Goal: Ask a question: Seek information or help from site administrators or community

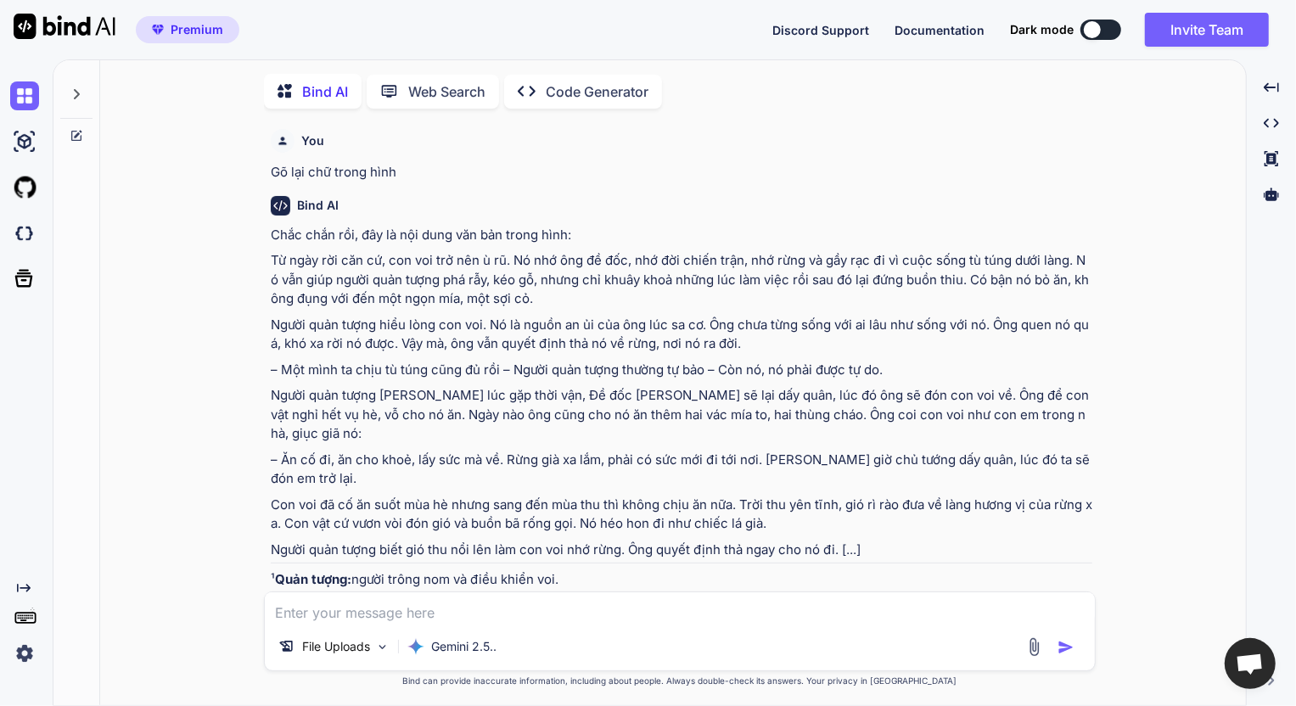
scroll to position [1036, 0]
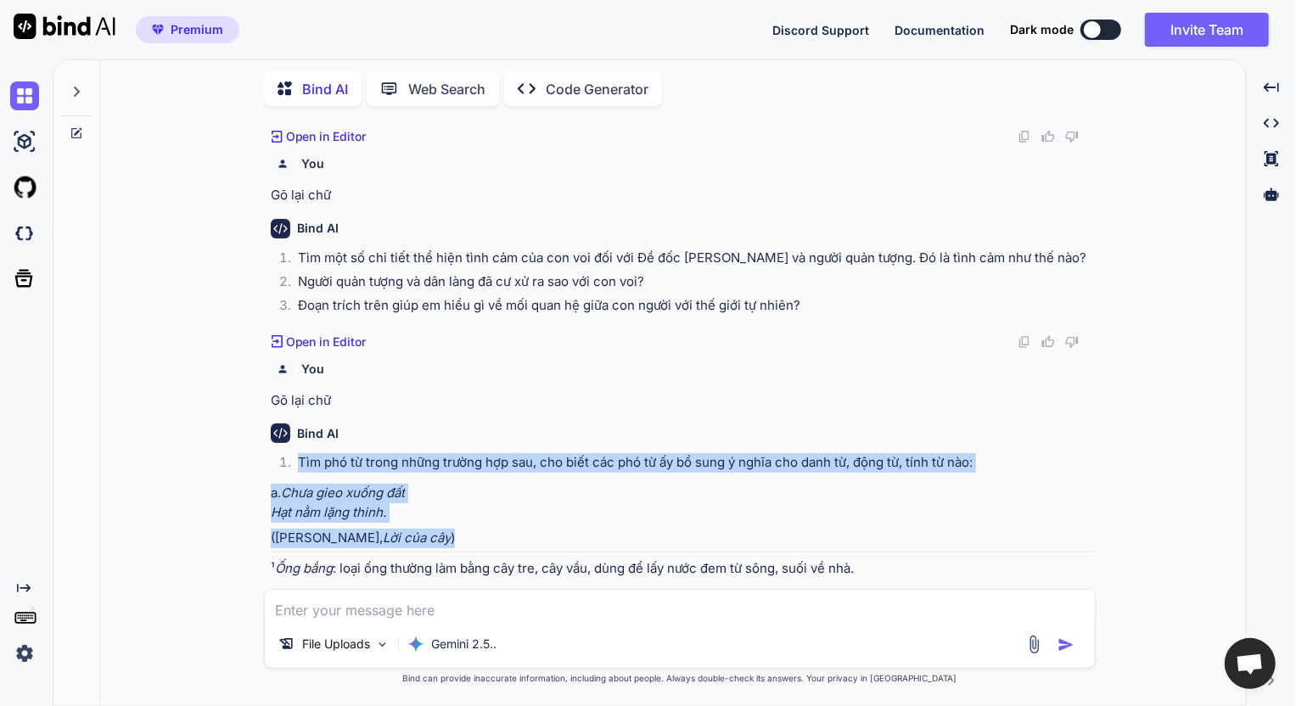
type textarea "x"
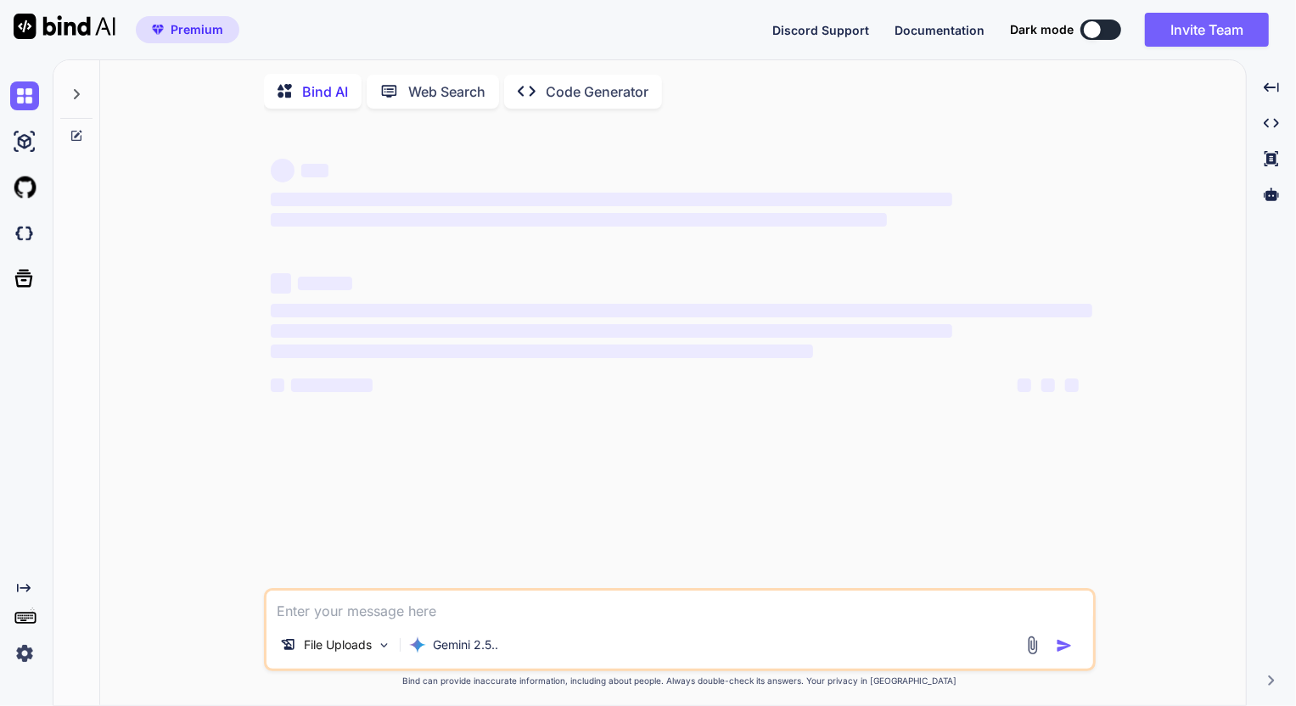
click at [448, 614] on textarea at bounding box center [680, 606] width 827 height 31
type textarea "x"
type textarea "G"
type textarea "x"
type textarea "Go"
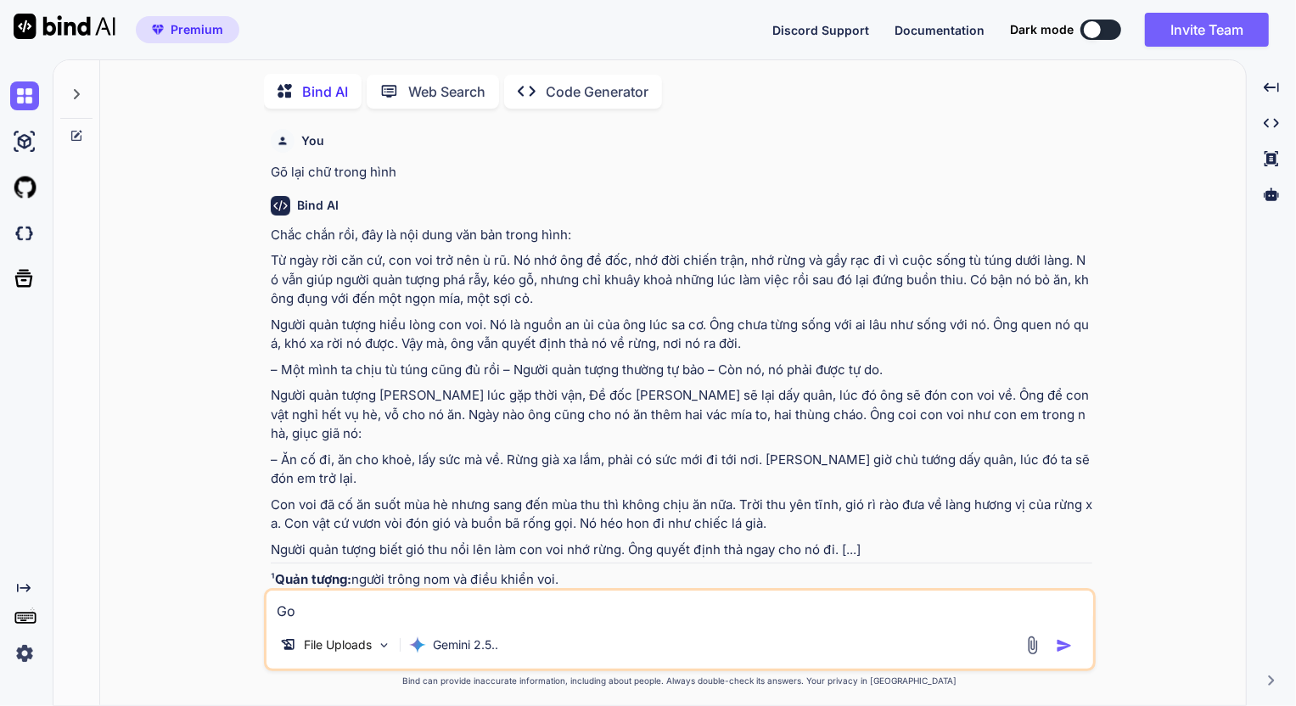
type textarea "x"
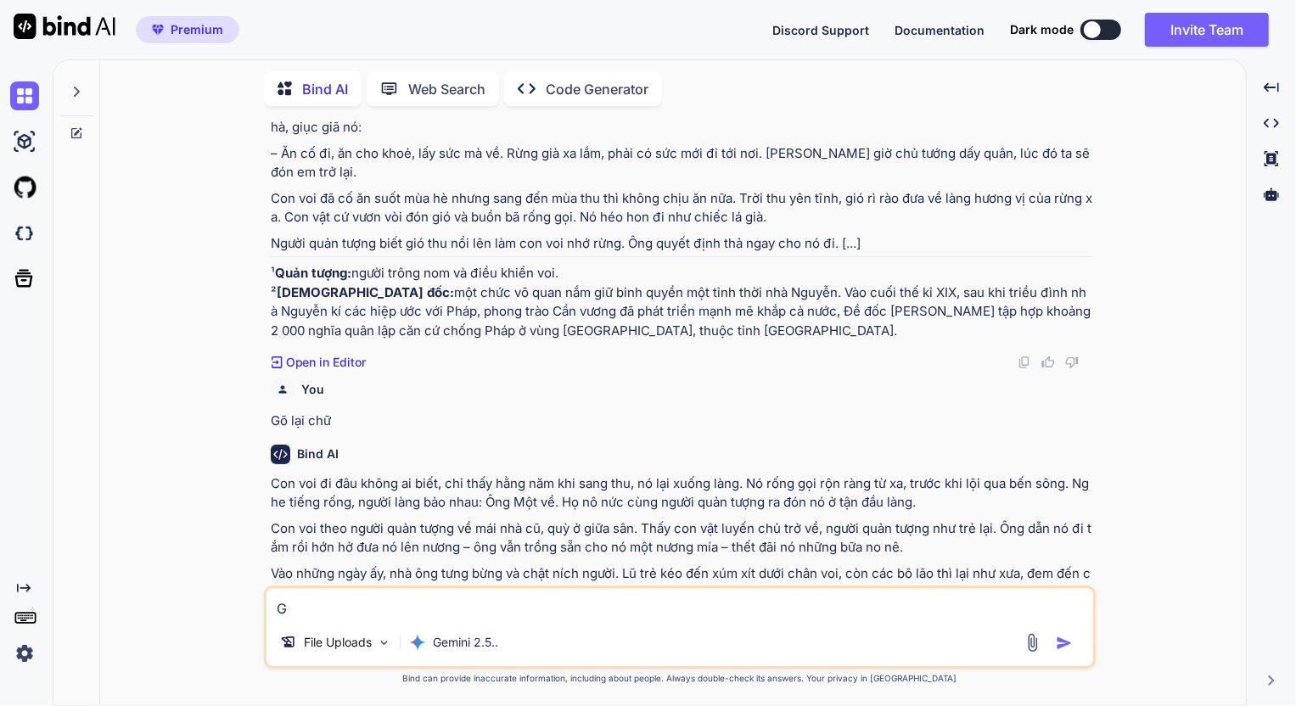
type textarea "Gõ"
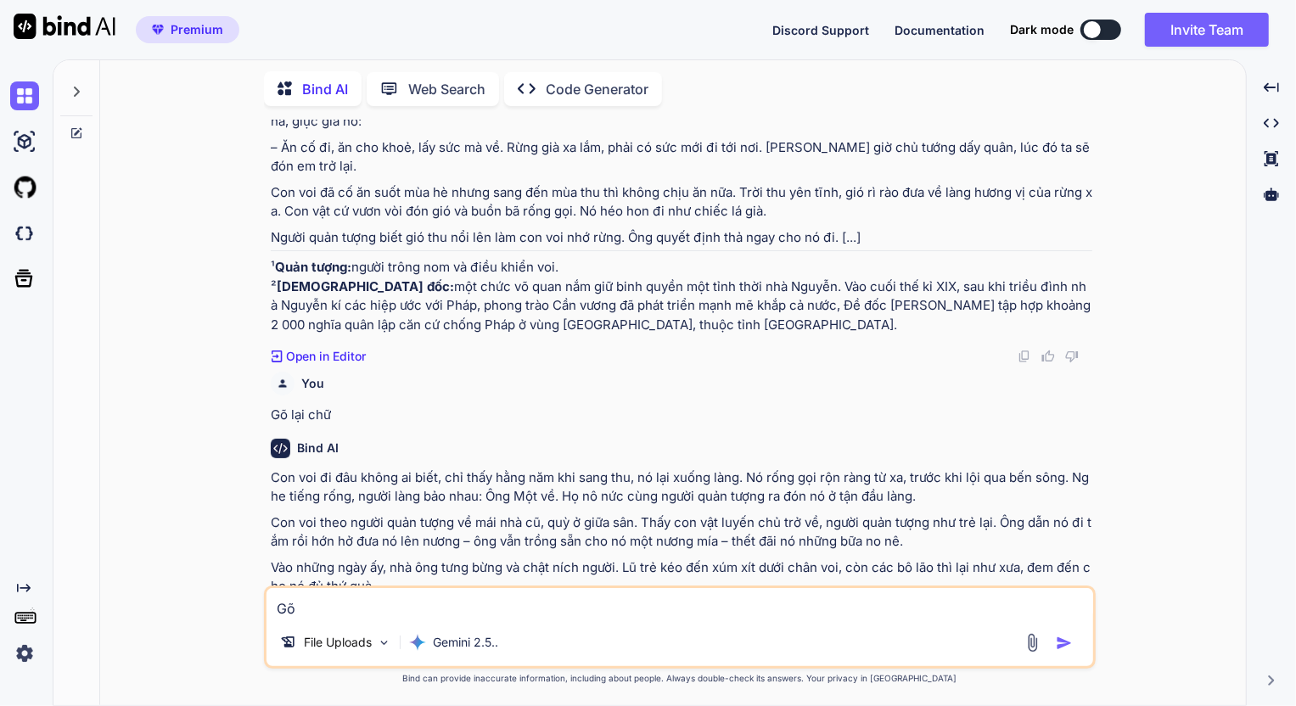
type textarea "x"
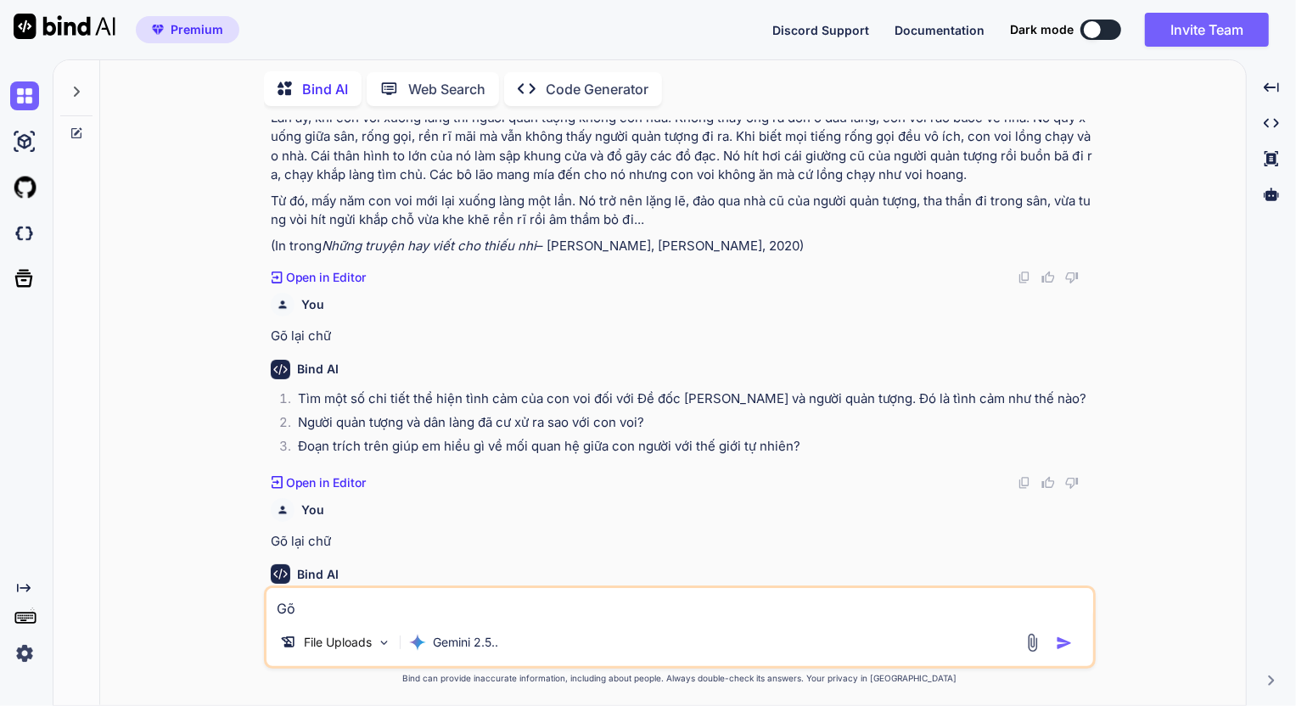
type textarea "Gõ"
type textarea "x"
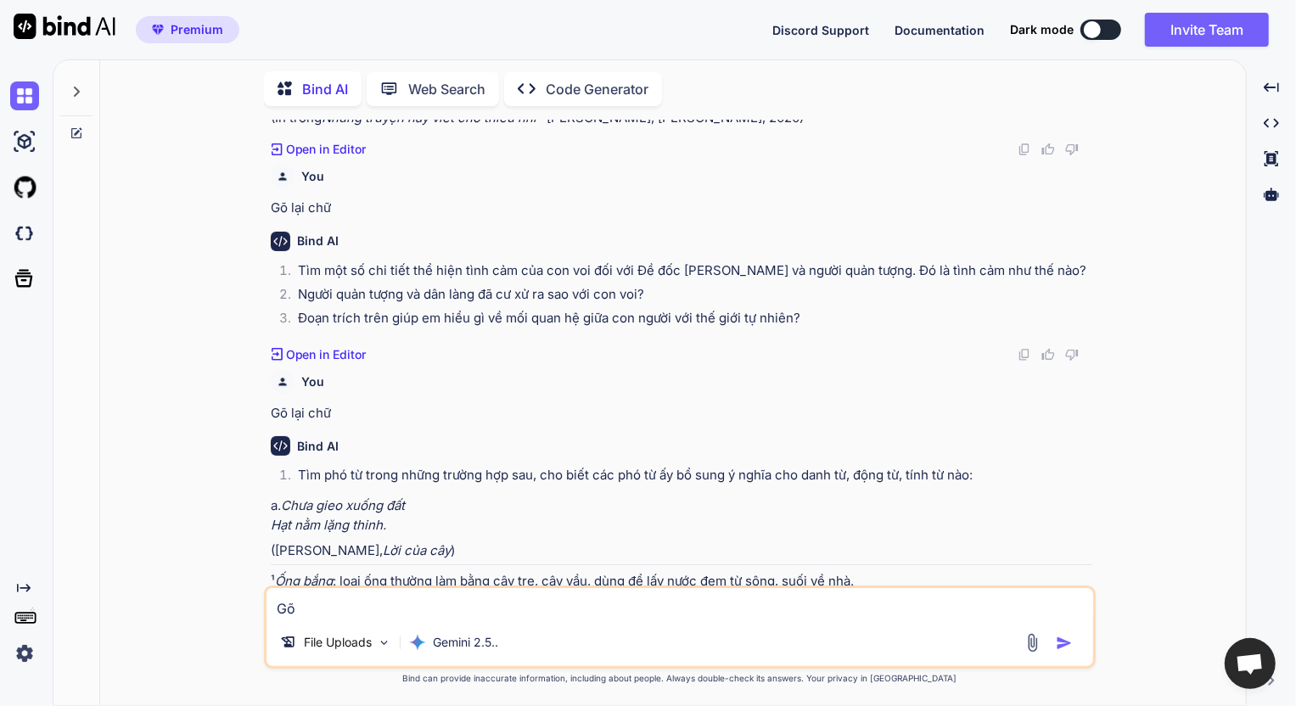
scroll to position [1038, 0]
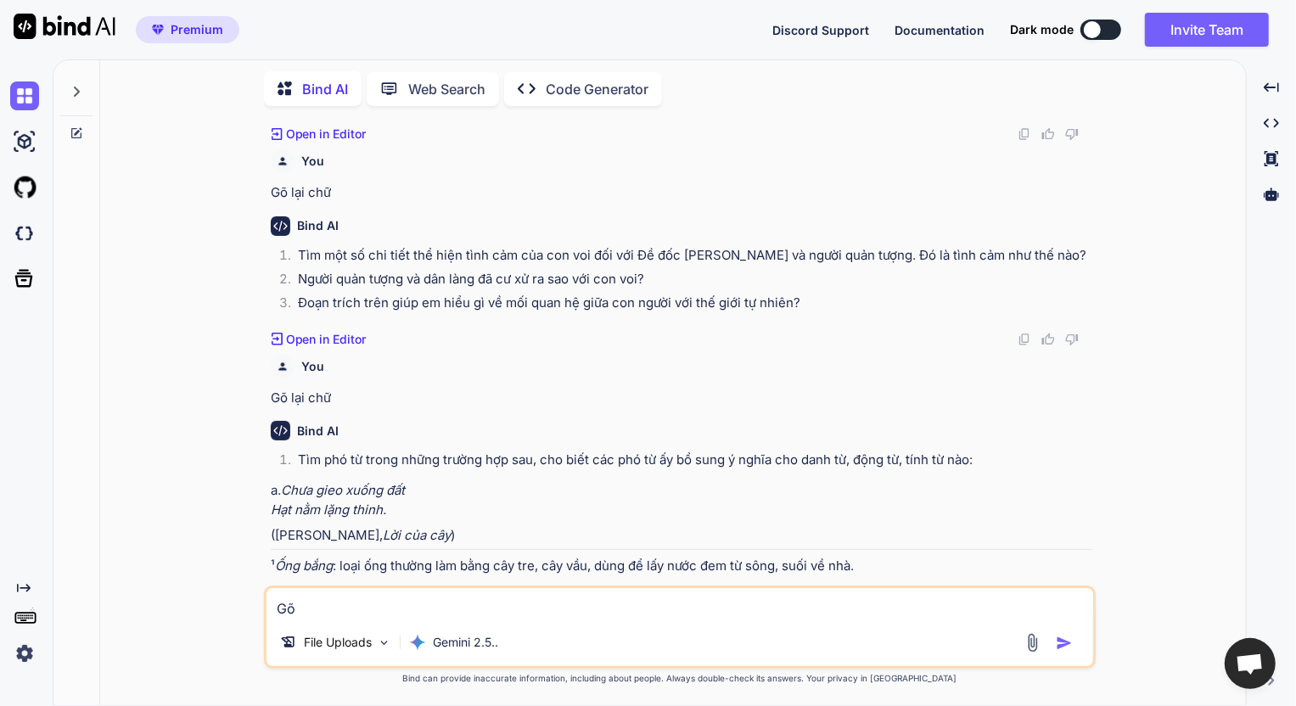
type textarea "Gõ l"
type textarea "x"
type textarea "Gõ la"
type textarea "x"
type textarea "Gõ lai"
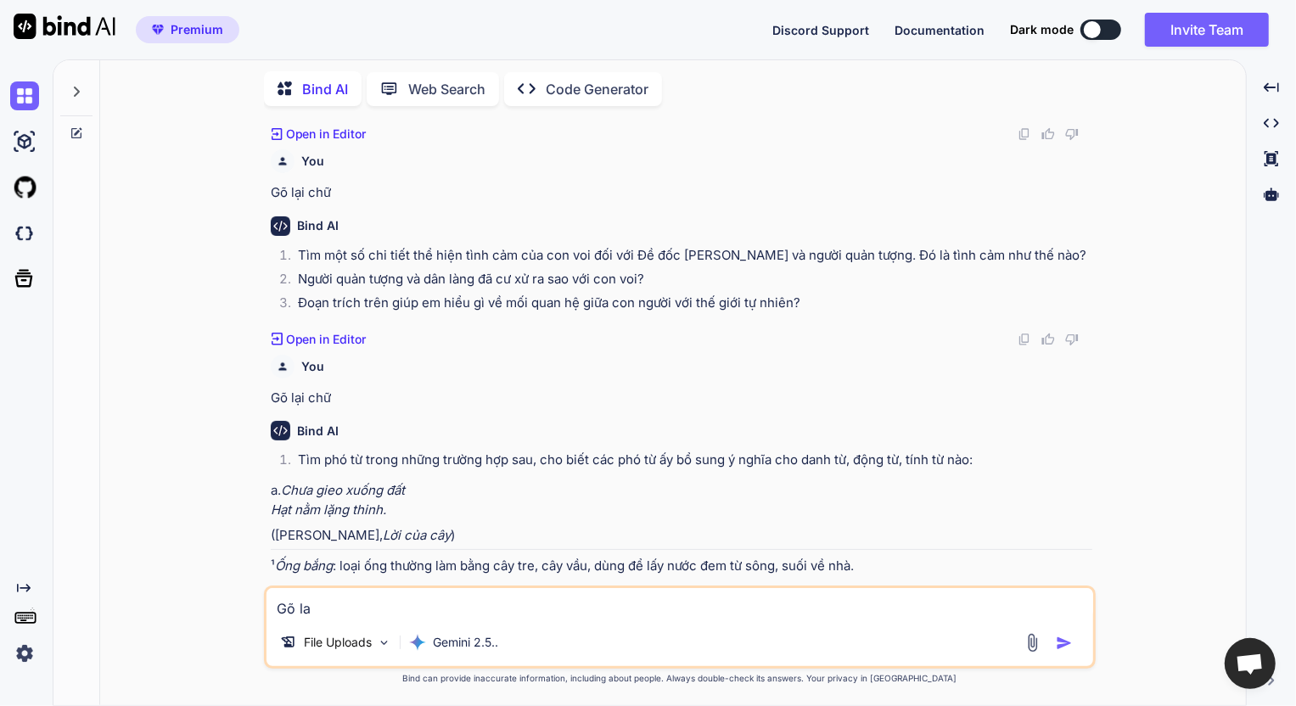
type textarea "x"
type textarea "Gõ lại"
type textarea "x"
type textarea "Gõ lại"
type textarea "x"
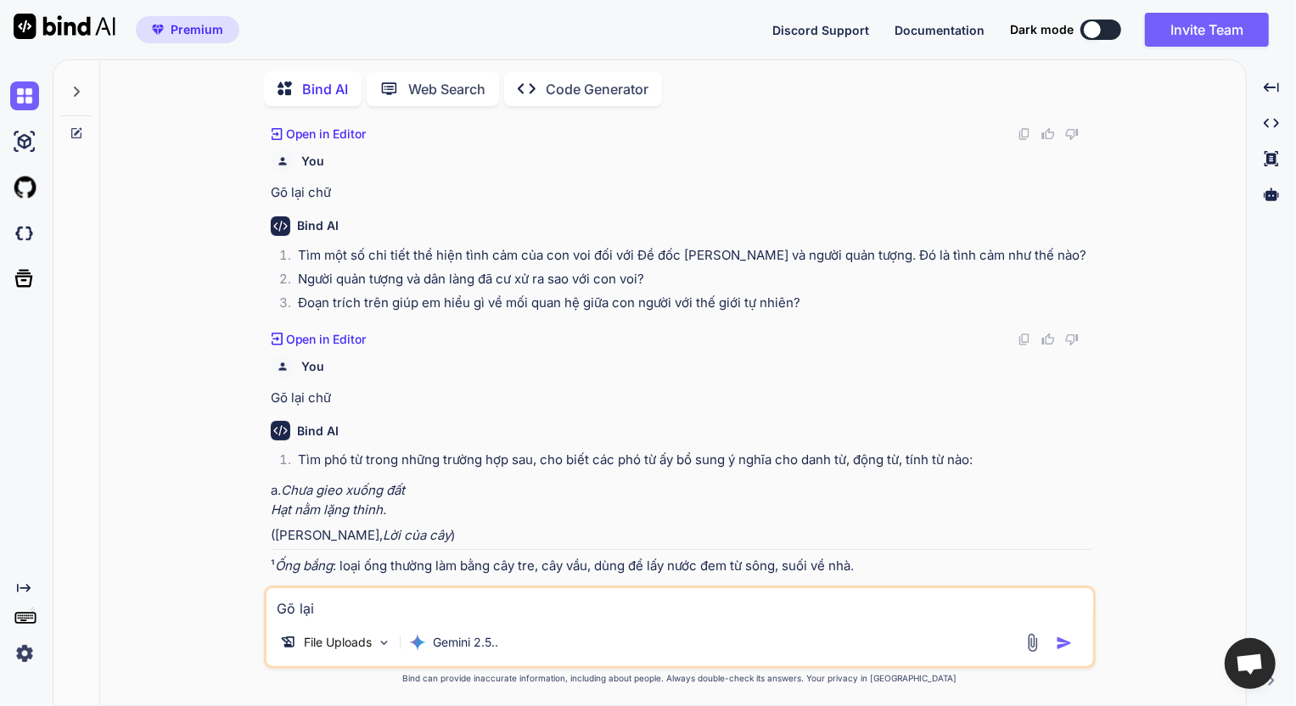
type textarea "Gõ lại c"
type textarea "x"
type textarea "Gõ lại ch"
type textarea "x"
type textarea "Gõ lại chu"
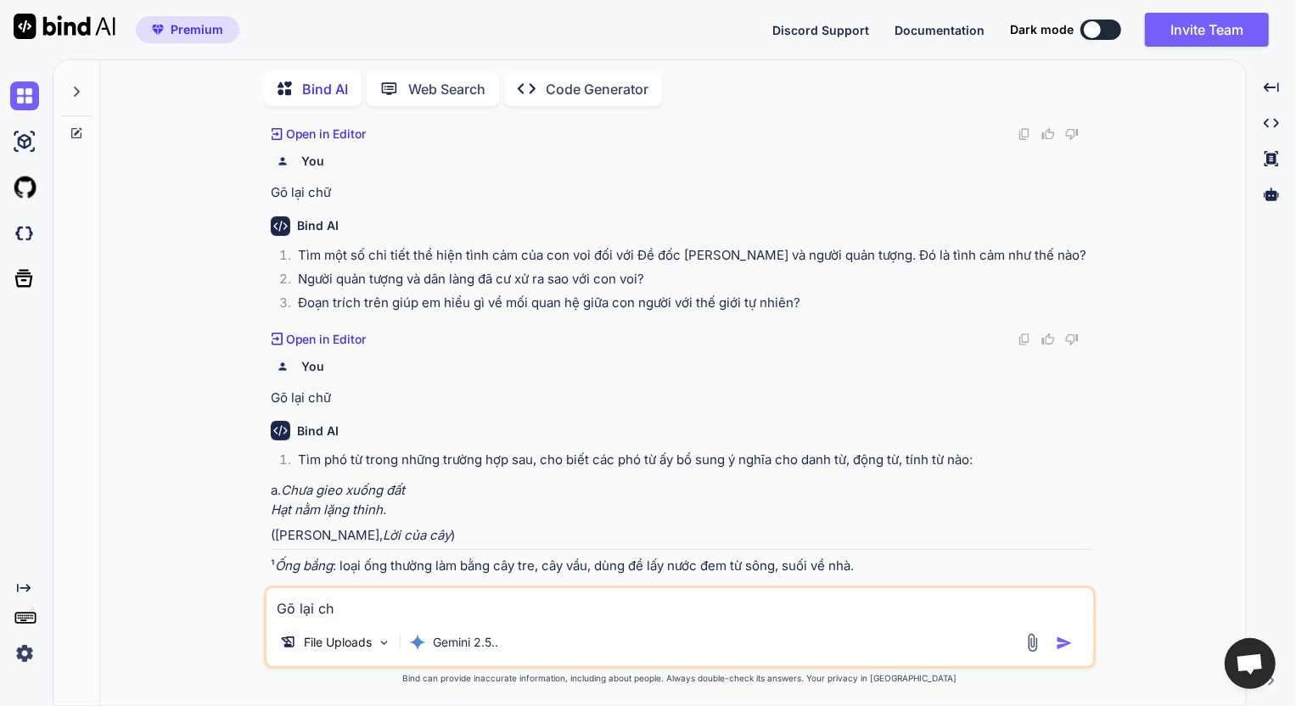
type textarea "x"
type textarea "Gõ lại chư"
type textarea "x"
type textarea "Gõ lại chữ"
type textarea "x"
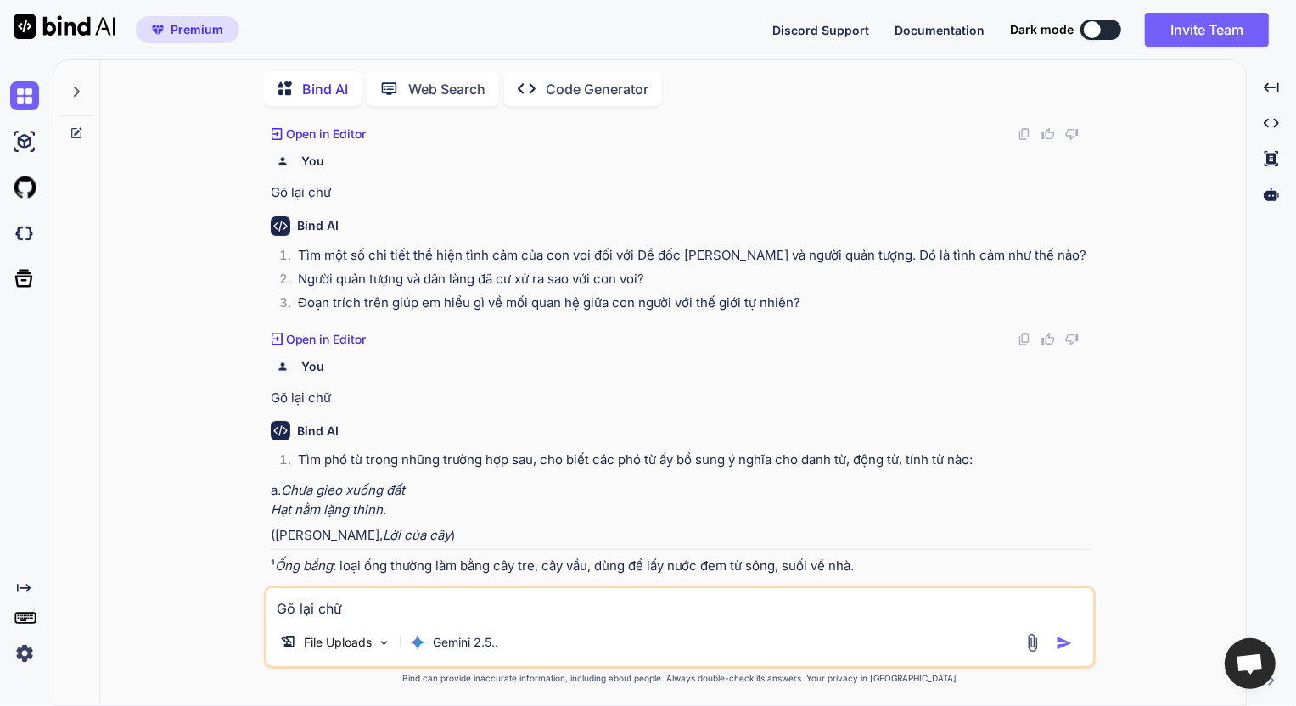
type textarea "Gõ lại chữ"
type textarea "x"
type textarea "Gõ lại chữ"
click at [1025, 637] on img at bounding box center [1033, 643] width 20 height 20
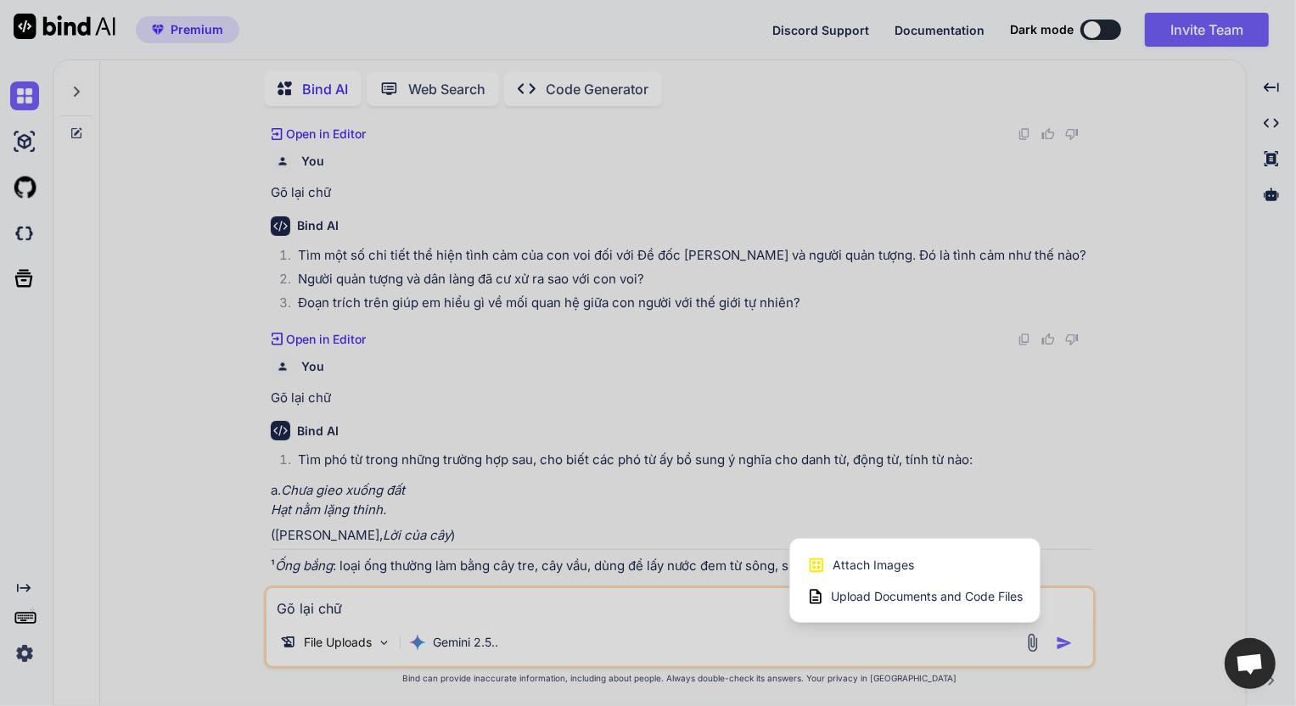
click at [883, 570] on span "Attach Images" at bounding box center [873, 565] width 81 height 17
type textarea "x"
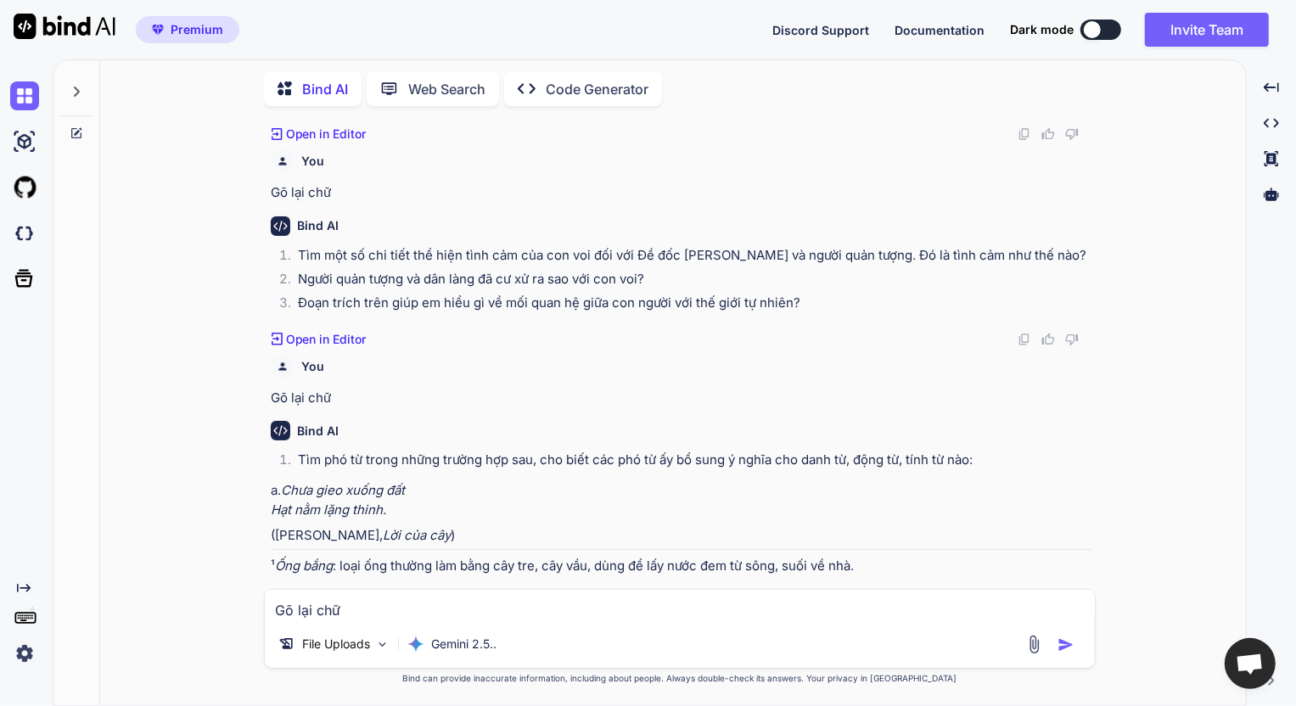
scroll to position [1036, 0]
type input "C:\fakepath\screenshot.12.png"
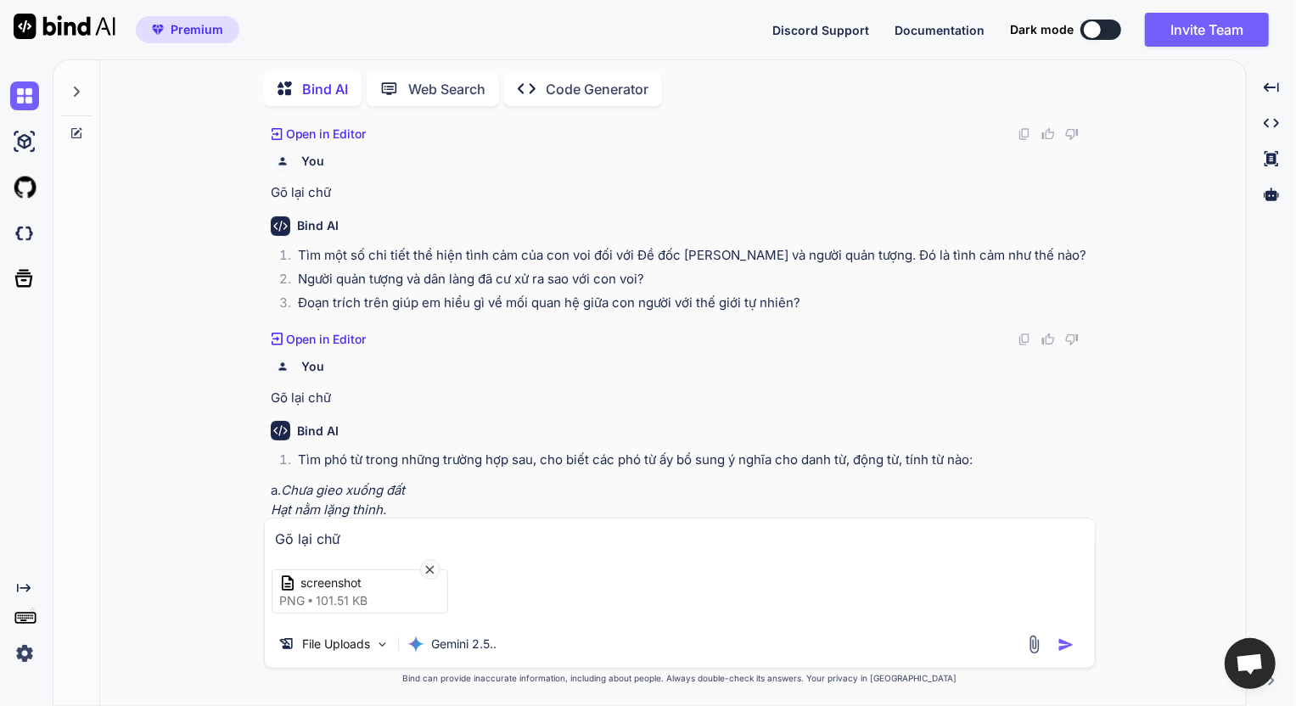
click at [1062, 645] on img "button" at bounding box center [1066, 645] width 17 height 17
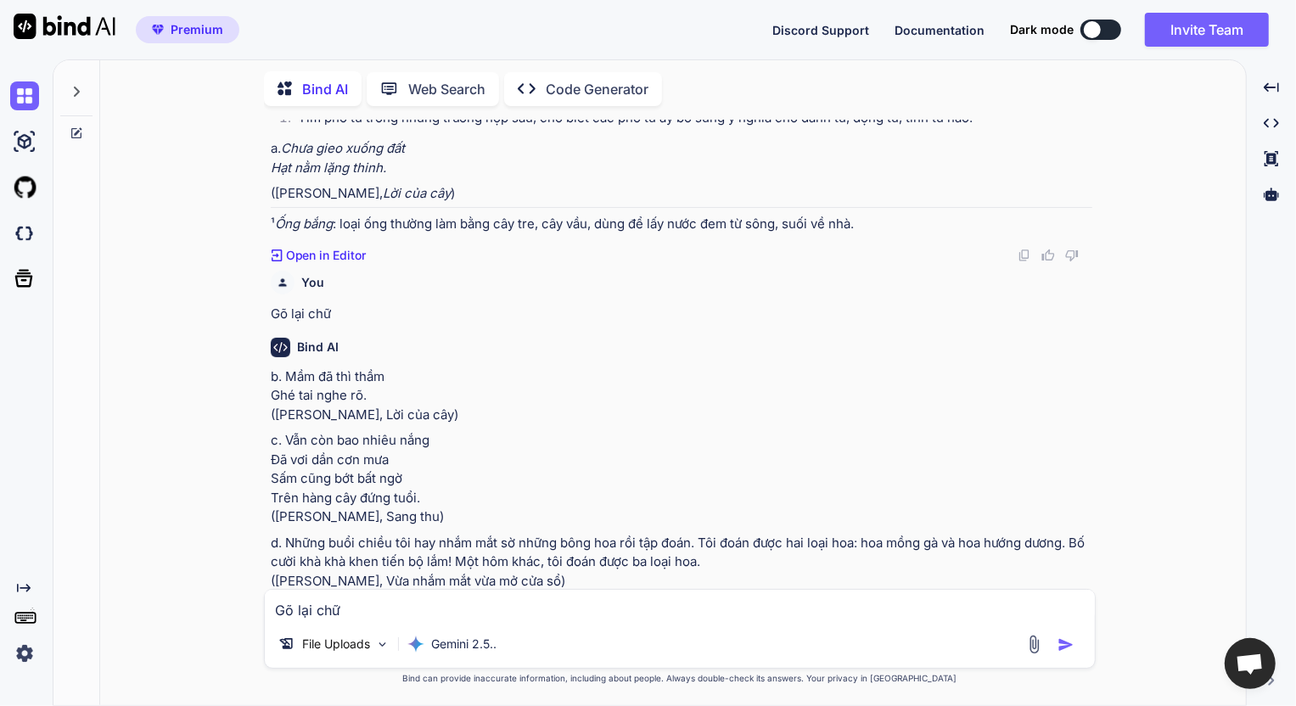
scroll to position [1392, 0]
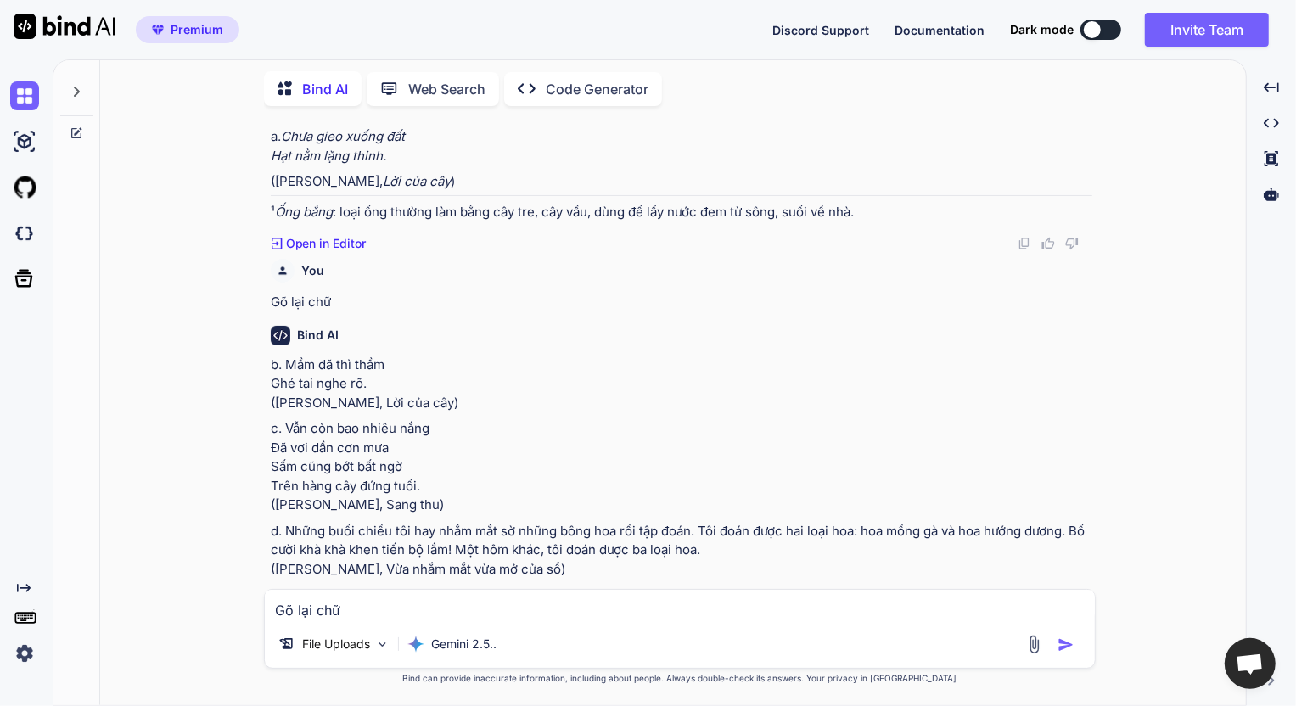
drag, startPoint x: 271, startPoint y: 346, endPoint x: 696, endPoint y: 552, distance: 472.2
click at [696, 552] on div "b. Mầm đã thì thầm Ghé tai nghe rõ. (Trần Hữu Thung, Lời của cây) c. Vẫn còn ba…" at bounding box center [682, 468] width 822 height 224
click at [519, 461] on p "c. Vẫn còn bao nhiêu nắng Đã vơi dần cơn mưa Sấm cũng bớt bất ngờ Trên hàng cây…" at bounding box center [682, 467] width 822 height 96
drag, startPoint x: 267, startPoint y: 344, endPoint x: 488, endPoint y: 396, distance: 227.5
click at [480, 389] on div "You Gõ lại chữ trong hình Bind AI Chắc chắn rồi, đây là nội dung văn bản trong …" at bounding box center [681, 354] width 828 height 469
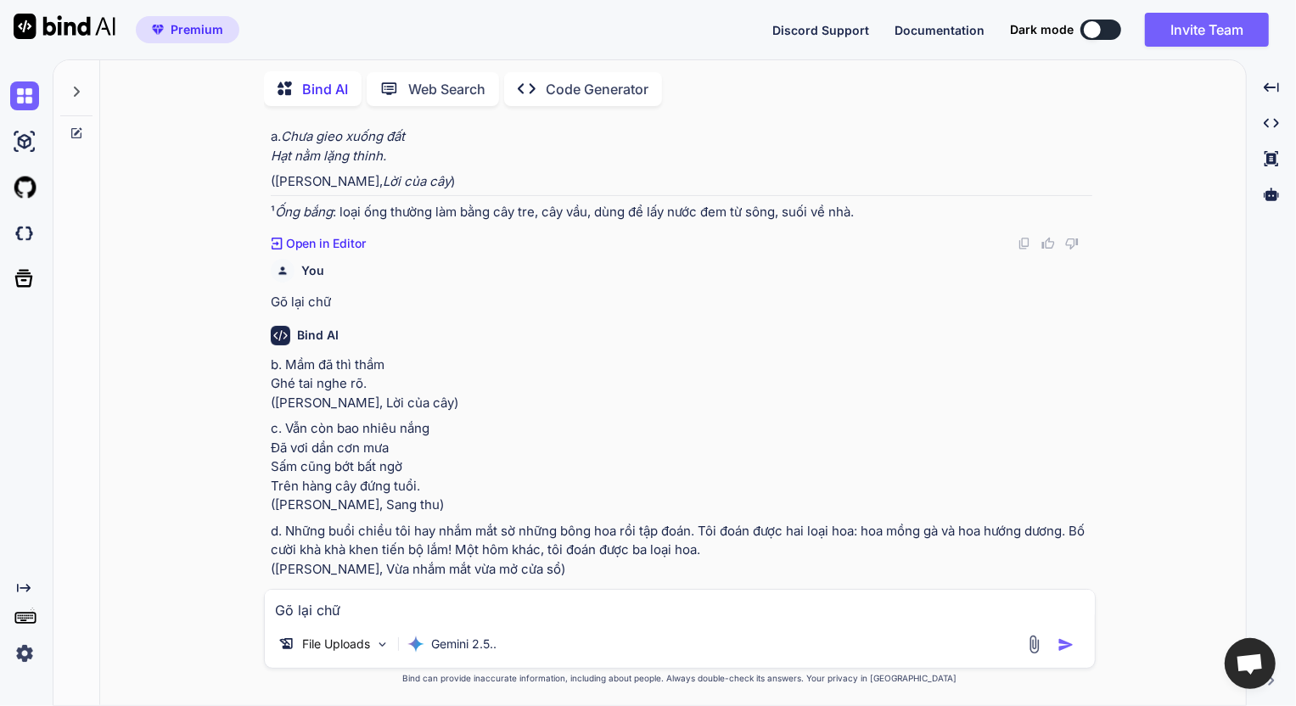
copy p "b. Mầm đã thì thầm Ghé tai nghe rõ. (Trần Hữu Thung, Lời của cây)"
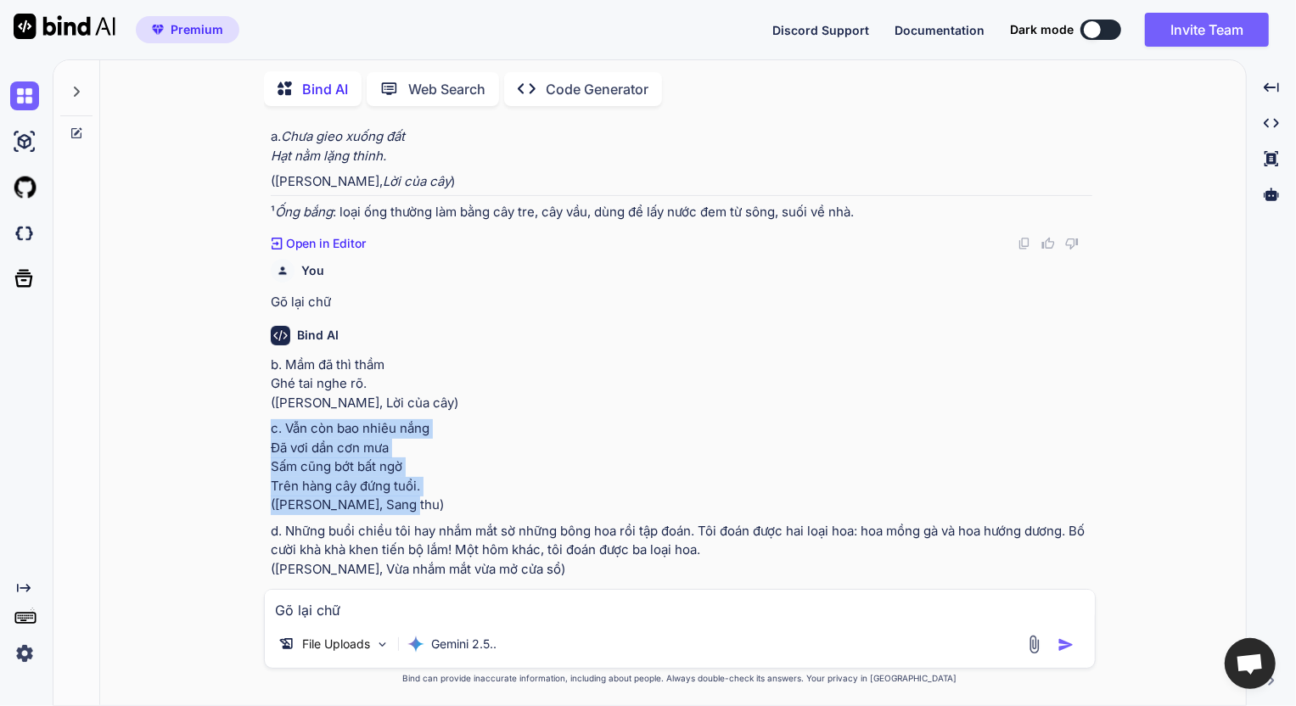
drag, startPoint x: 272, startPoint y: 409, endPoint x: 447, endPoint y: 476, distance: 188.1
click at [447, 476] on p "c. Vẫn còn bao nhiêu nắng Đã vơi dần cơn mưa Sấm cũng bớt bất ngờ Trên hàng cây…" at bounding box center [682, 467] width 822 height 96
copy p "c. Vẫn còn bao nhiêu nắng Đã vơi dần cơn mưa Sấm cũng bớt bất ngờ Trên hàng cây…"
click at [429, 474] on p "c. Vẫn còn bao nhiêu nắng Đã vơi dần cơn mưa Sấm cũng bớt bất ngờ Trên hàng cây…" at bounding box center [682, 467] width 822 height 96
drag, startPoint x: 415, startPoint y: 485, endPoint x: 285, endPoint y: 415, distance: 147.3
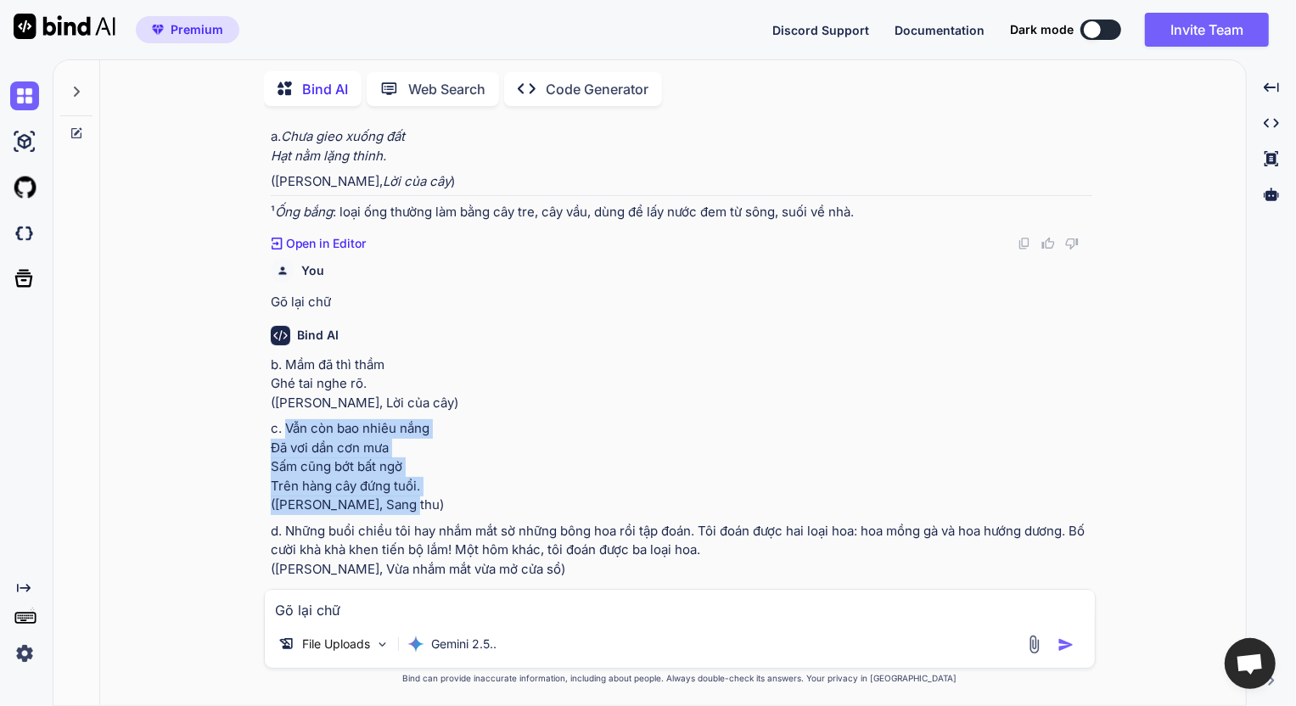
click at [285, 419] on p "c. Vẫn còn bao nhiêu nắng Đã vơi dần cơn mưa Sấm cũng bớt bất ngờ Trên hàng cây…" at bounding box center [682, 467] width 822 height 96
copy p "Vẫn còn bao nhiêu nắng Đã vơi dần cơn mưa Sấm cũng bớt bất ngờ Trên hàng cây đứ…"
drag, startPoint x: 272, startPoint y: 511, endPoint x: 657, endPoint y: 552, distance: 387.5
click at [657, 552] on p "d. Những buổi chiều tôi hay nhắm mắt sờ những bông hoa rồi tập đoán. Tôi đoán đ…" at bounding box center [682, 551] width 822 height 58
copy p "d. Những buổi chiều tôi hay nhắm mắt sờ những bông hoa rồi tập đoán. Tôi đoán đ…"
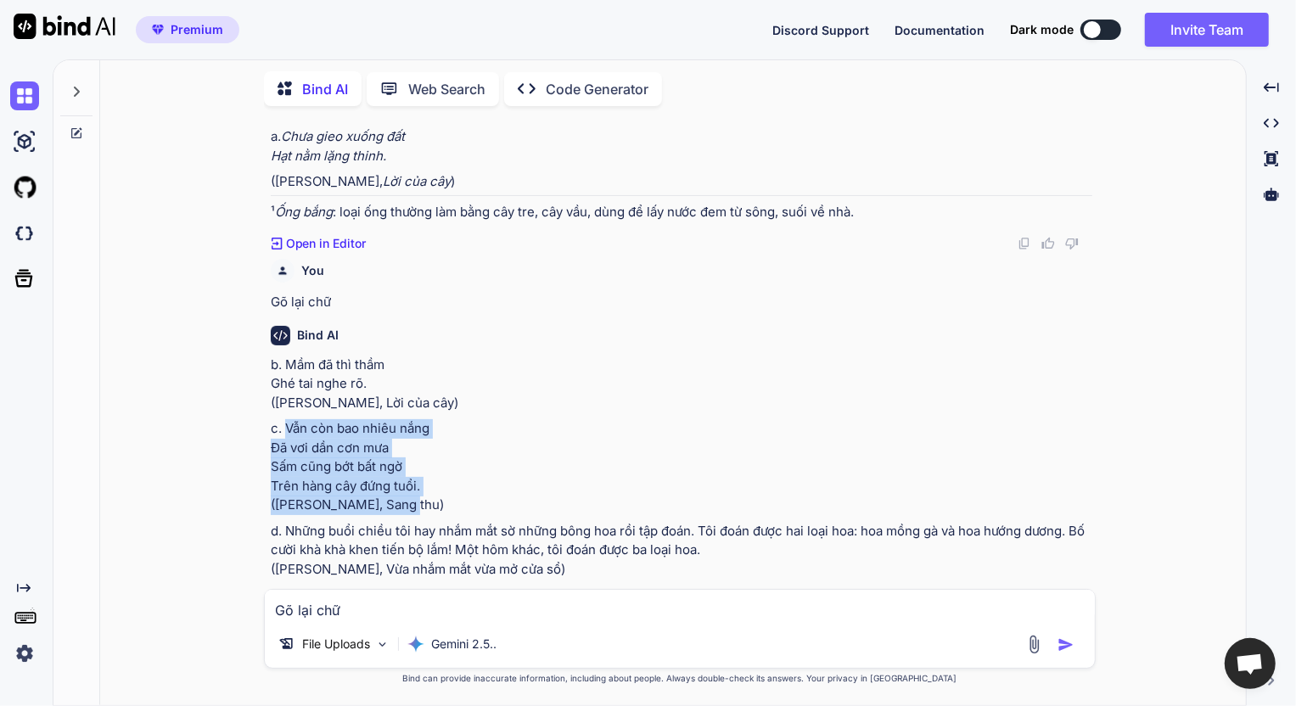
copy p "d. Những buổi chiều tôi hay nhắm mắt sờ những bông hoa rồi tập đoán. Tôi đoán đ…"
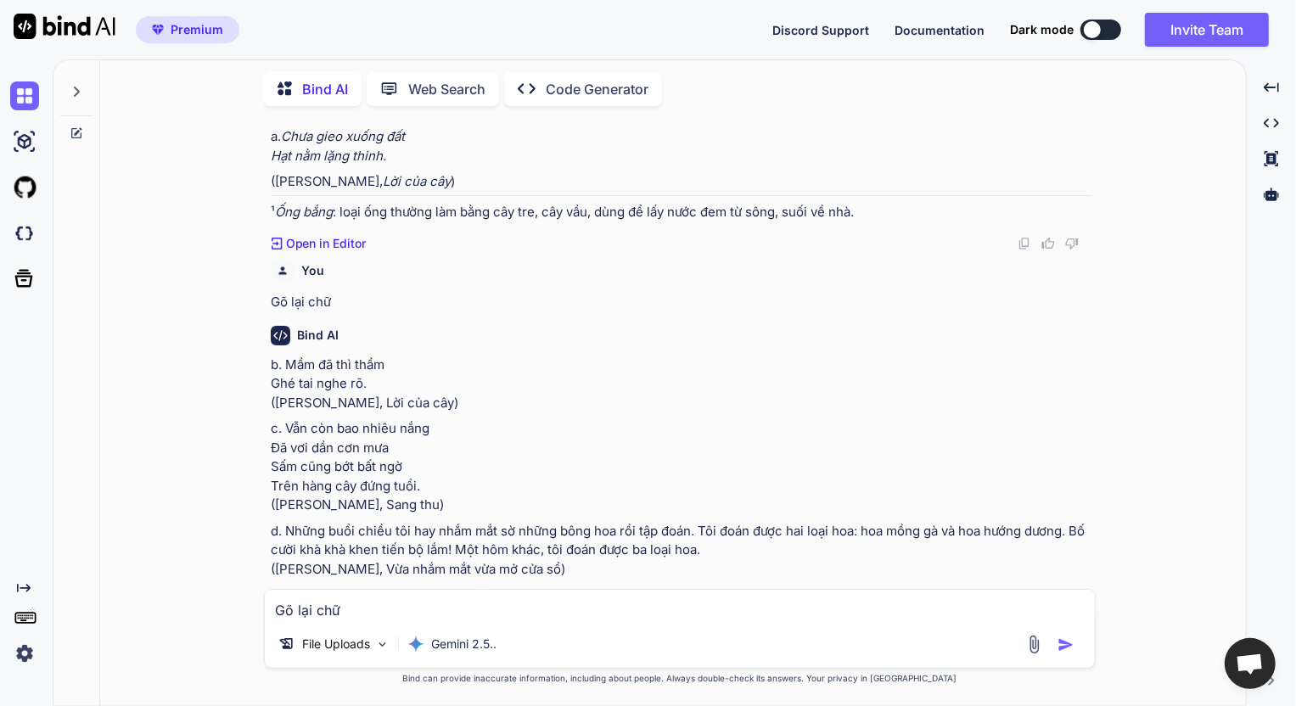
click at [441, 610] on textarea "Gõ lại chữ" at bounding box center [680, 605] width 830 height 31
drag, startPoint x: 465, startPoint y: 532, endPoint x: 1077, endPoint y: 501, distance: 612.8
click at [1077, 522] on p "d. Những buổi chiều tôi hay nhắm mắt sờ những bông hoa rồi tập đoán. Tôi đoán đ…" at bounding box center [682, 551] width 822 height 58
copy p "Bố cười khà khà khen tiến bộ lắm!"
click at [486, 613] on textarea "Gõ lại chữ" at bounding box center [680, 605] width 830 height 31
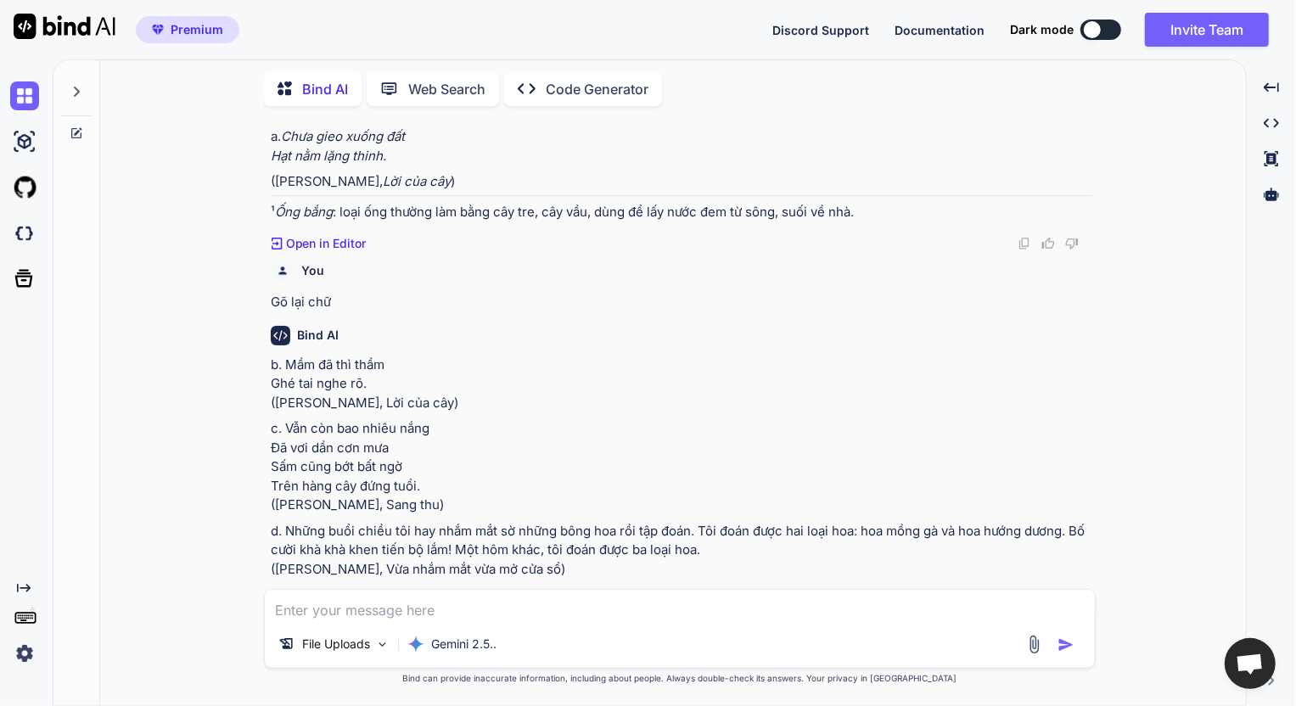
paste textarea "Bố cười khà khà khen tiến bộ lắm!"
type textarea "Bố cười khà khà khen tiến bộ lắm! Từ TIẾN BỘ là loại từ gì?"
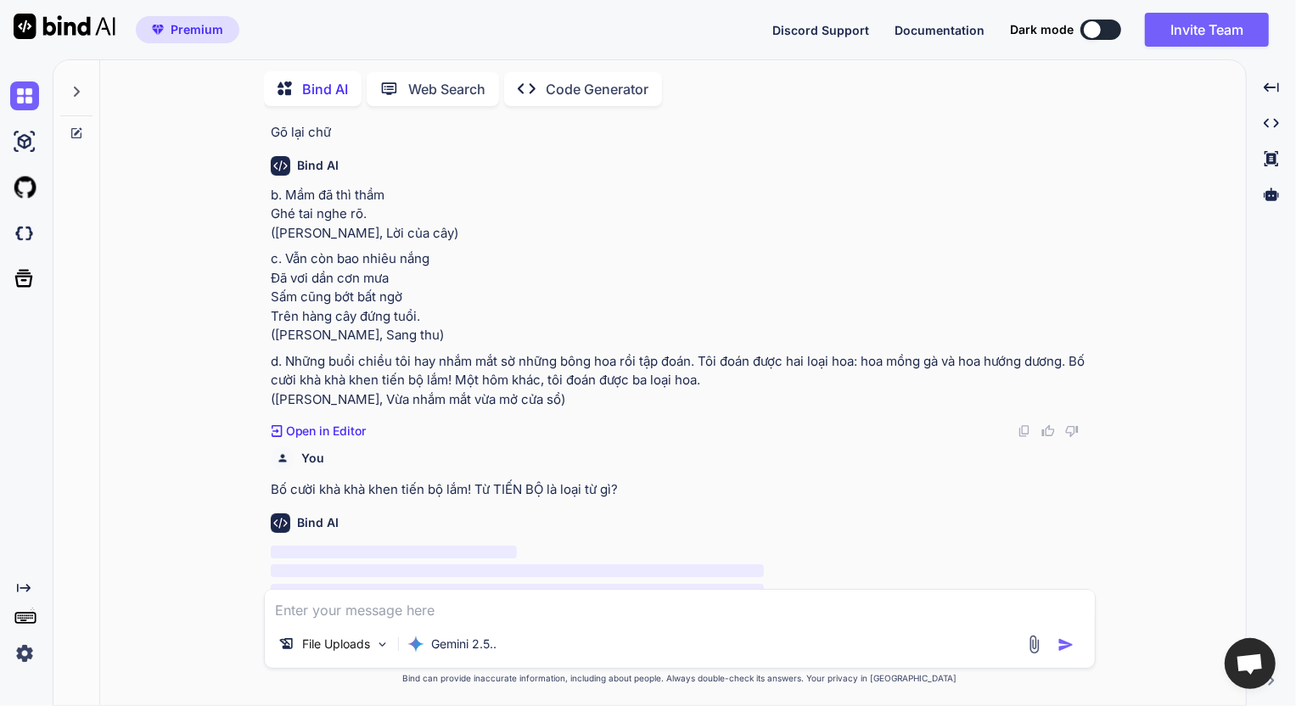
scroll to position [1571, 0]
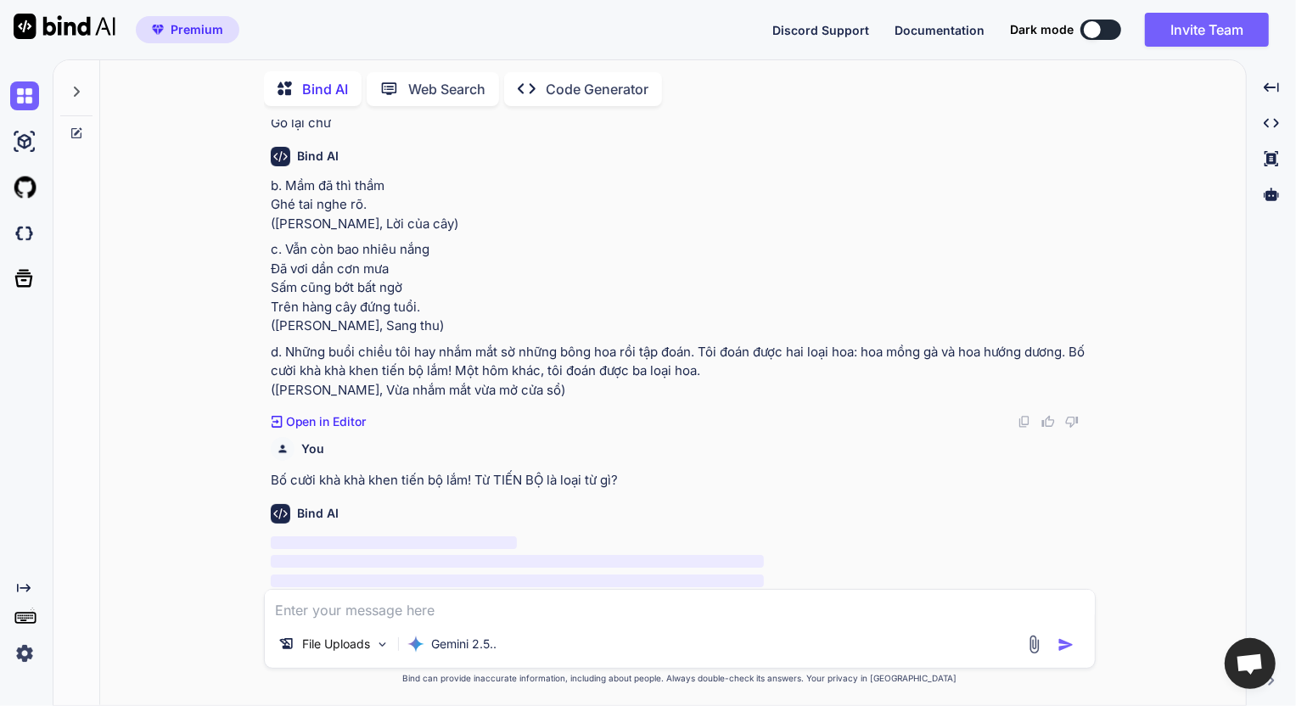
drag, startPoint x: 652, startPoint y: 464, endPoint x: 266, endPoint y: 454, distance: 386.3
click at [266, 454] on div "You Gõ lại chữ trong hình Bind AI Chắc chắn rồi, đây là nội dung văn bản trong …" at bounding box center [680, 413] width 832 height 586
copy p "Bố cười khà khà khen tiến bộ lắm! Từ TIẾN BỘ là loại từ gì?"
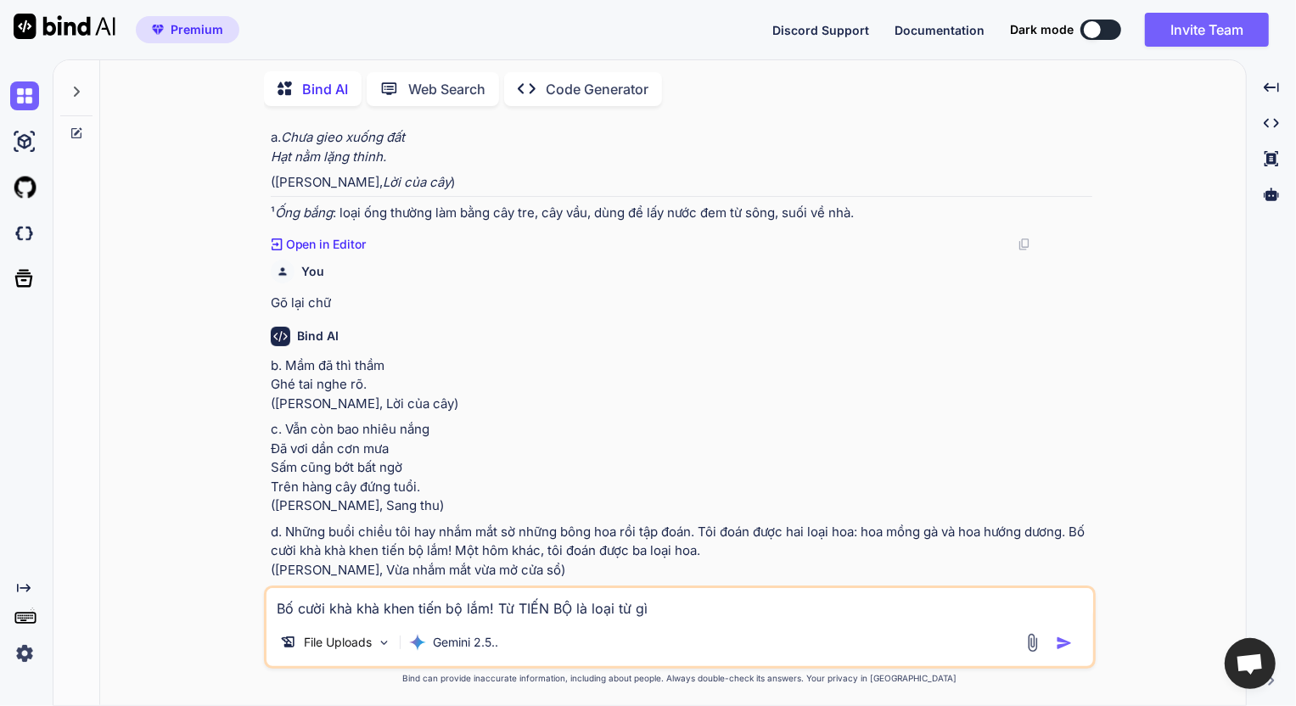
scroll to position [1395, 0]
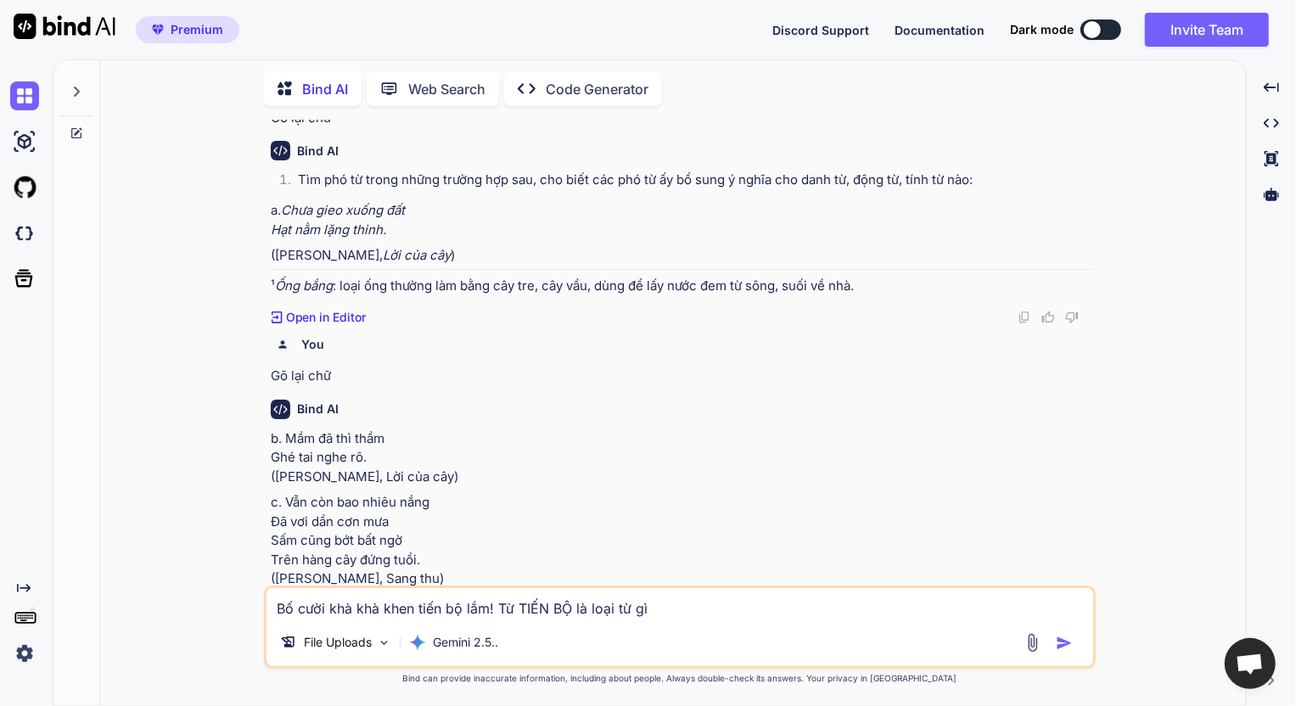
click at [1068, 635] on img "button" at bounding box center [1064, 643] width 17 height 17
type textarea "x"
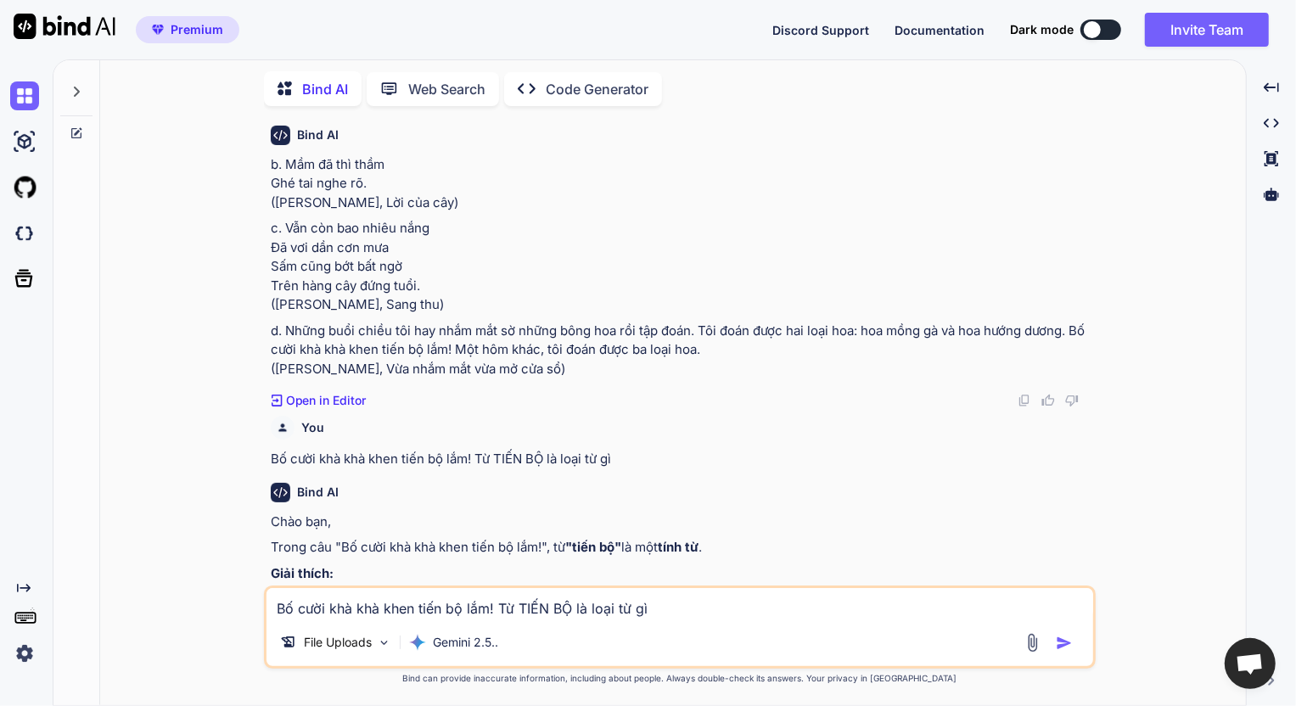
scroll to position [1574, 0]
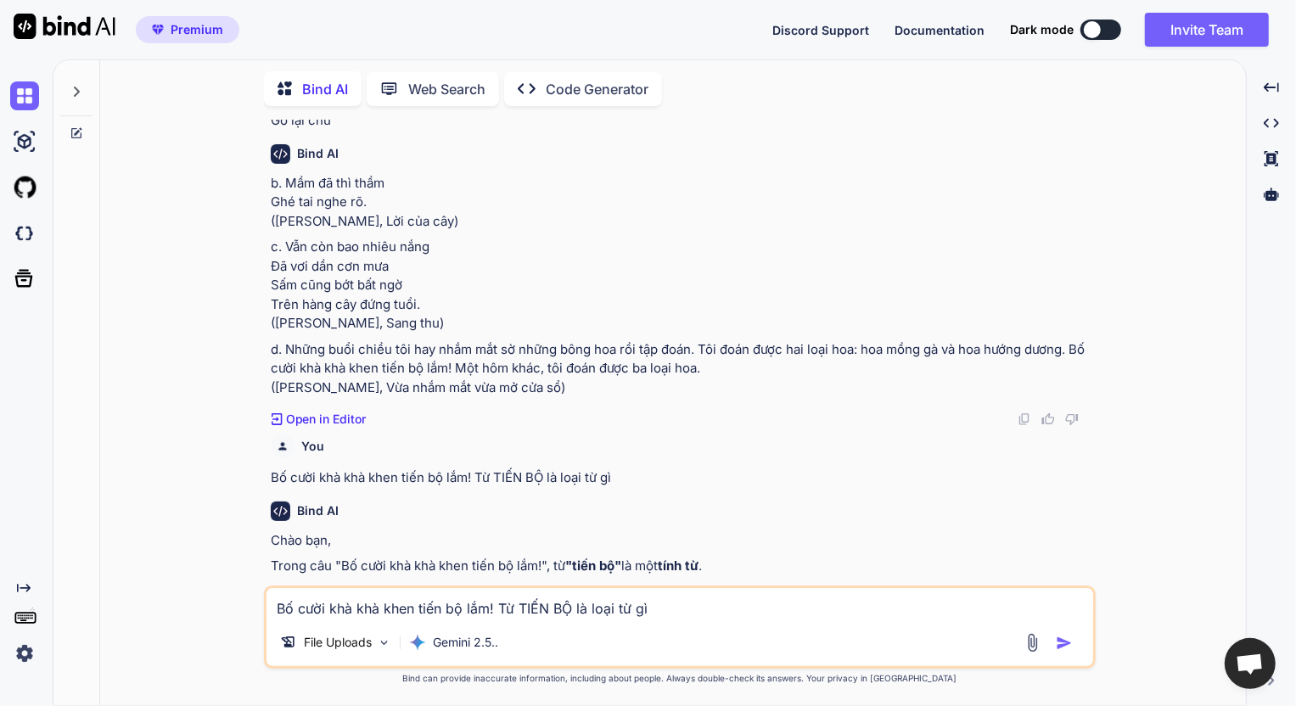
drag, startPoint x: 311, startPoint y: 331, endPoint x: 682, endPoint y: 368, distance: 373.6
click at [682, 368] on p "d. Những buổi chiều tôi hay nhắm mắt sờ những bông hoa rồi tập đoán. Tôi đoán đ…" at bounding box center [682, 369] width 822 height 58
copy p "Những buổi chiều tôi hay nhắm mắt sờ những bông hoa rồi tập đoán. Tôi đoán được…"
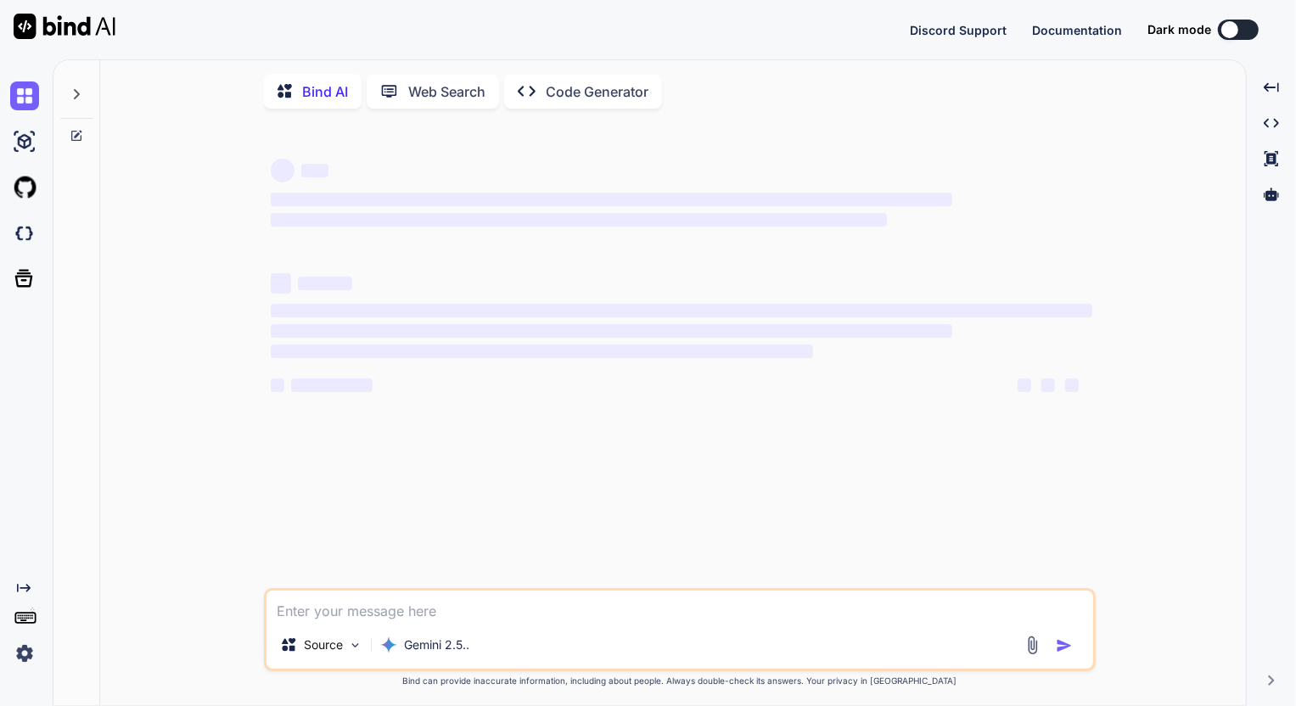
type textarea "x"
click at [401, 610] on textarea at bounding box center [680, 606] width 827 height 31
type textarea "G"
type textarea "x"
type textarea "Go"
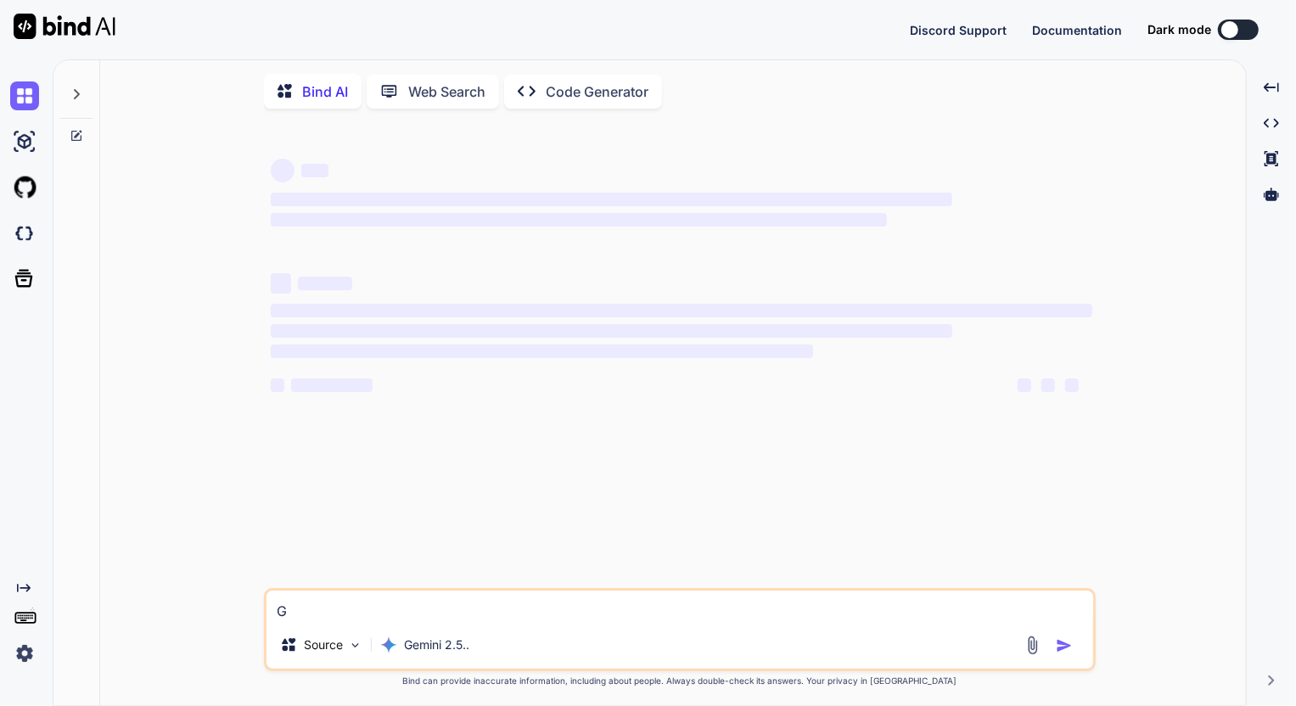
type textarea "x"
type textarea "Gõ"
type textarea "x"
type textarea "Gõ"
type textarea "x"
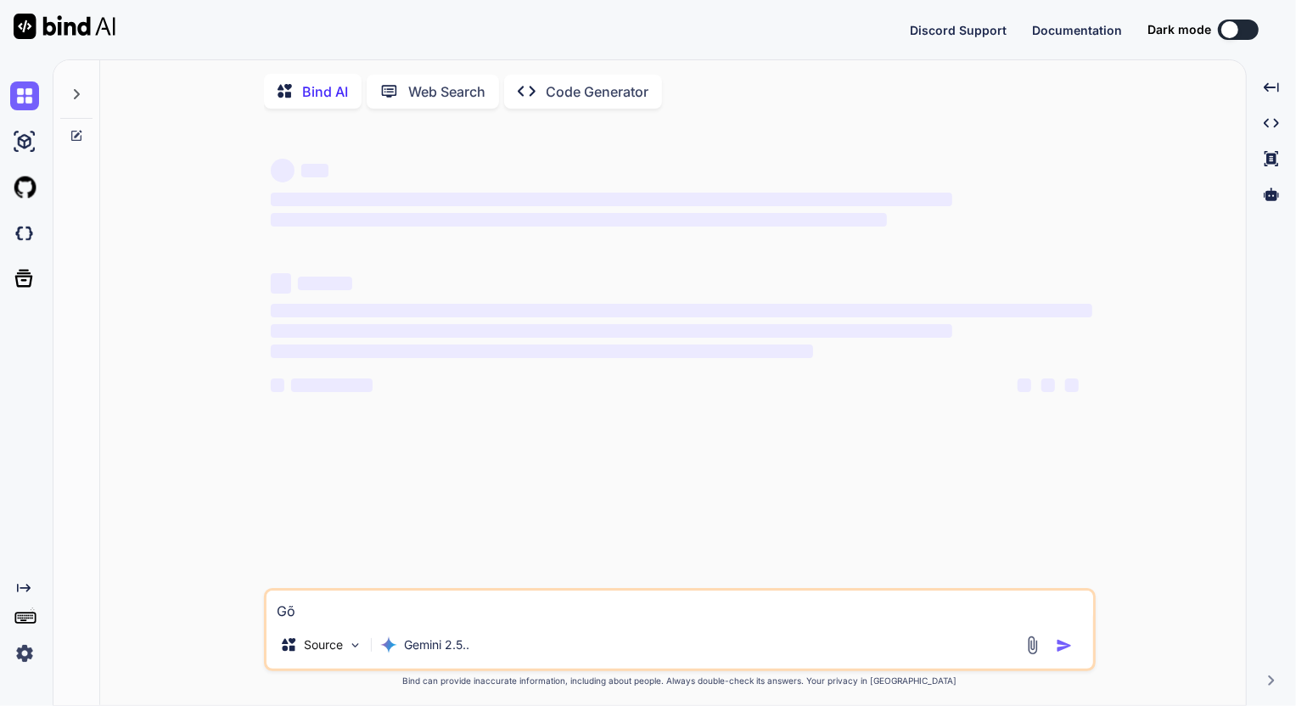
type textarea "Gõ l"
type textarea "x"
type textarea "Gõ la"
type textarea "x"
type textarea "Gõ lai"
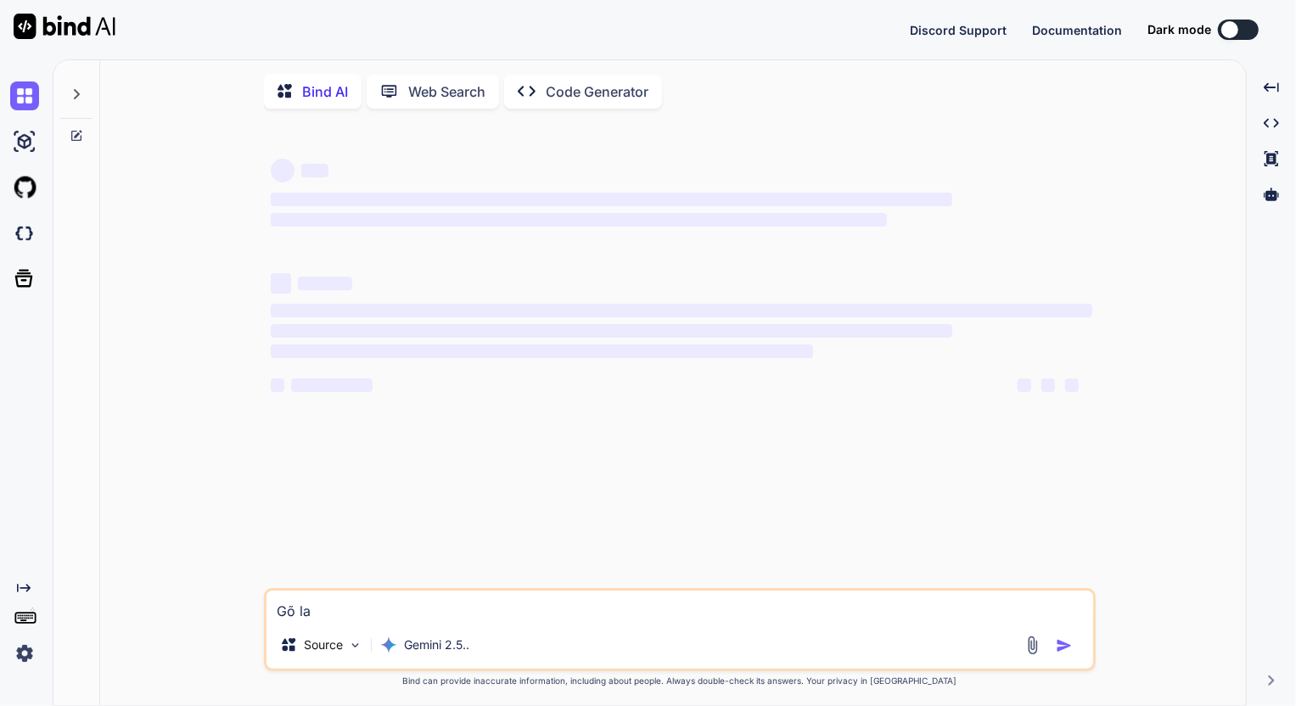
type textarea "x"
type textarea "Gõ lại"
type textarea "x"
type textarea "Gõ lại"
type textarea "x"
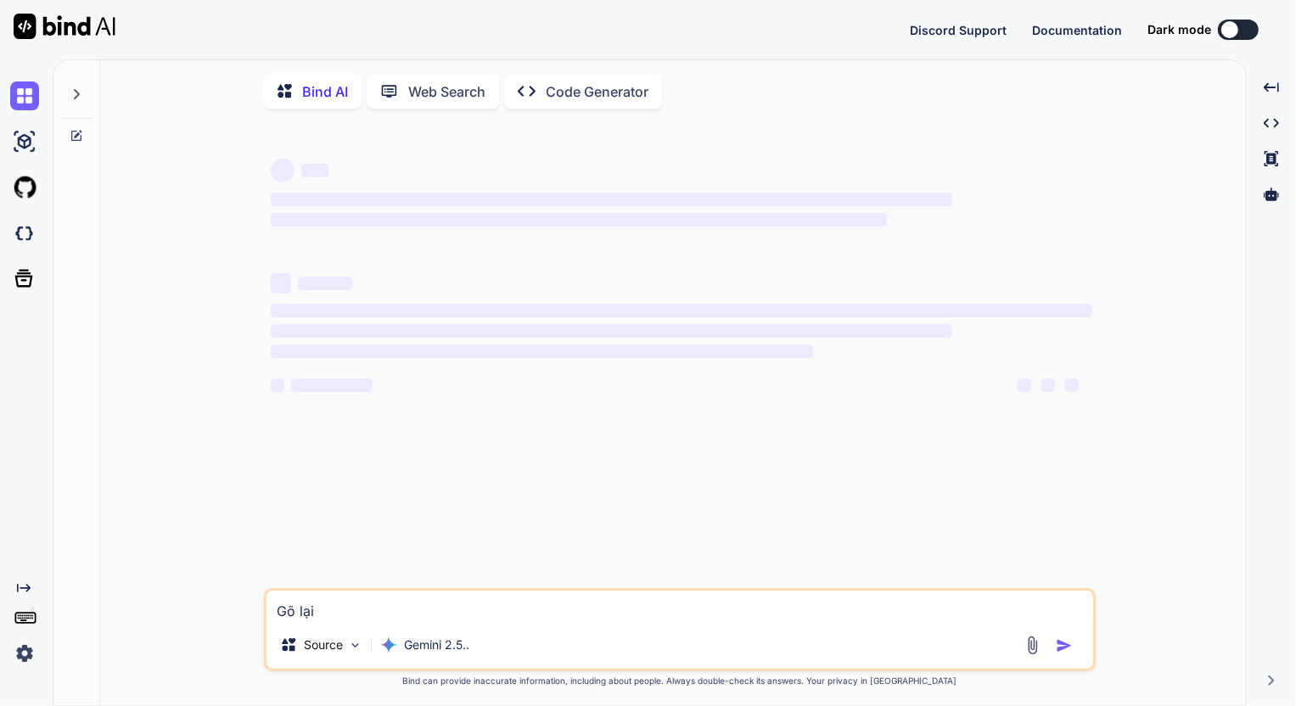
type textarea "Gõ lại c"
type textarea "x"
type textarea "Gõ lại ch"
type textarea "x"
type textarea "Gõ lại chu"
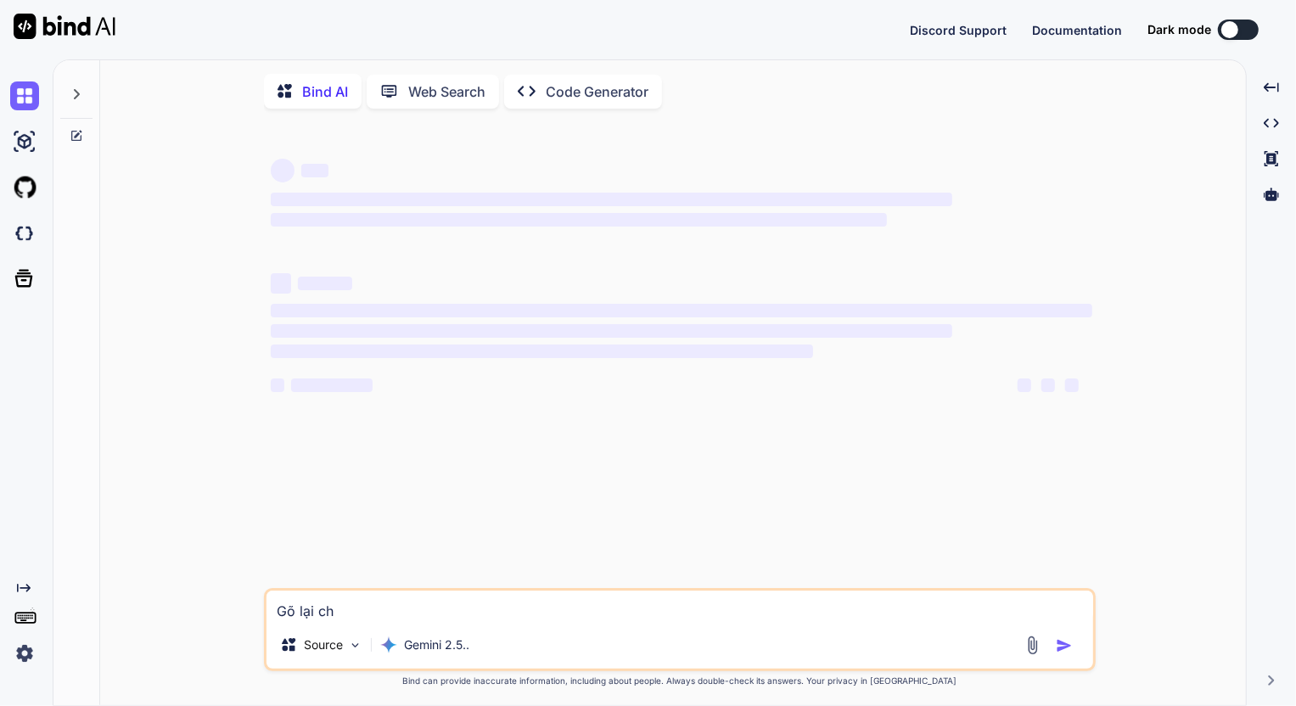
type textarea "x"
type textarea "Gõ lại chư"
type textarea "x"
type textarea "Gõ lại chữ"
type textarea "x"
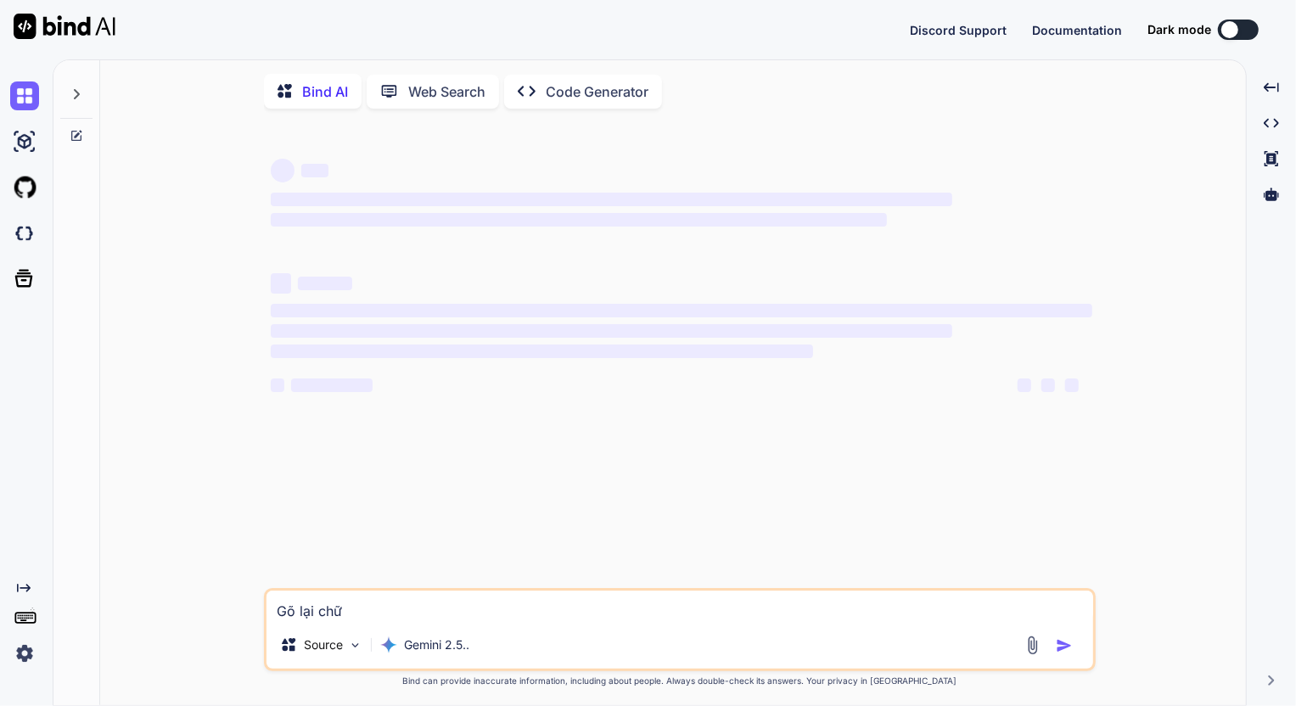
type textarea "Gõ lại chữ"
type textarea "x"
type textarea "Gõ lại chữ"
click at [1031, 645] on img at bounding box center [1033, 646] width 20 height 20
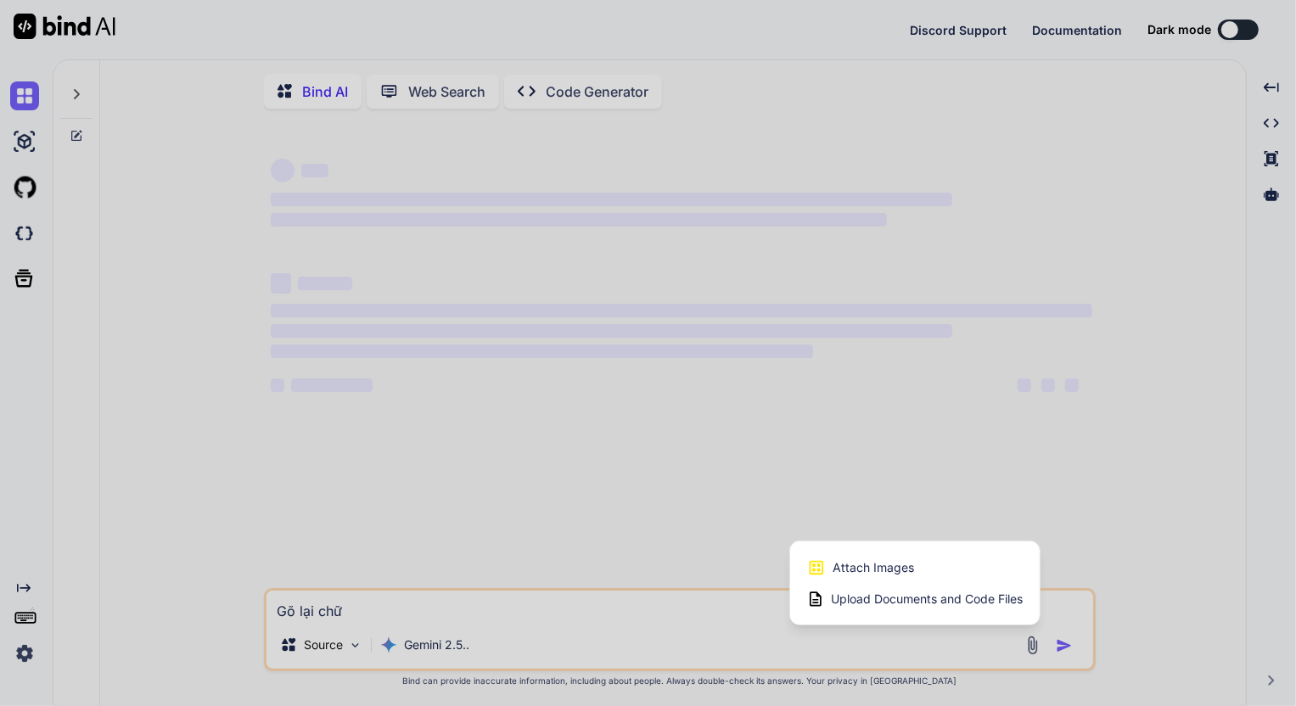
click at [891, 569] on span "Attach Images" at bounding box center [873, 567] width 81 height 17
type textarea "x"
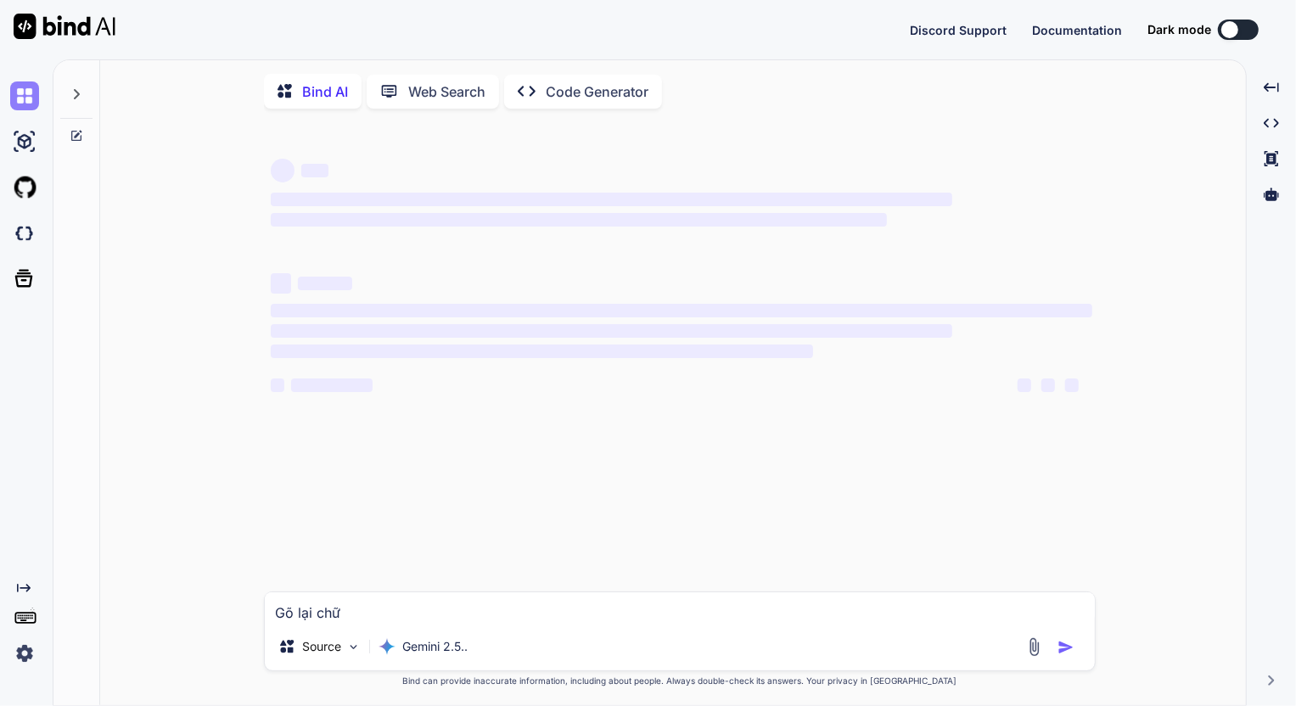
click at [26, 101] on img at bounding box center [24, 95] width 29 height 29
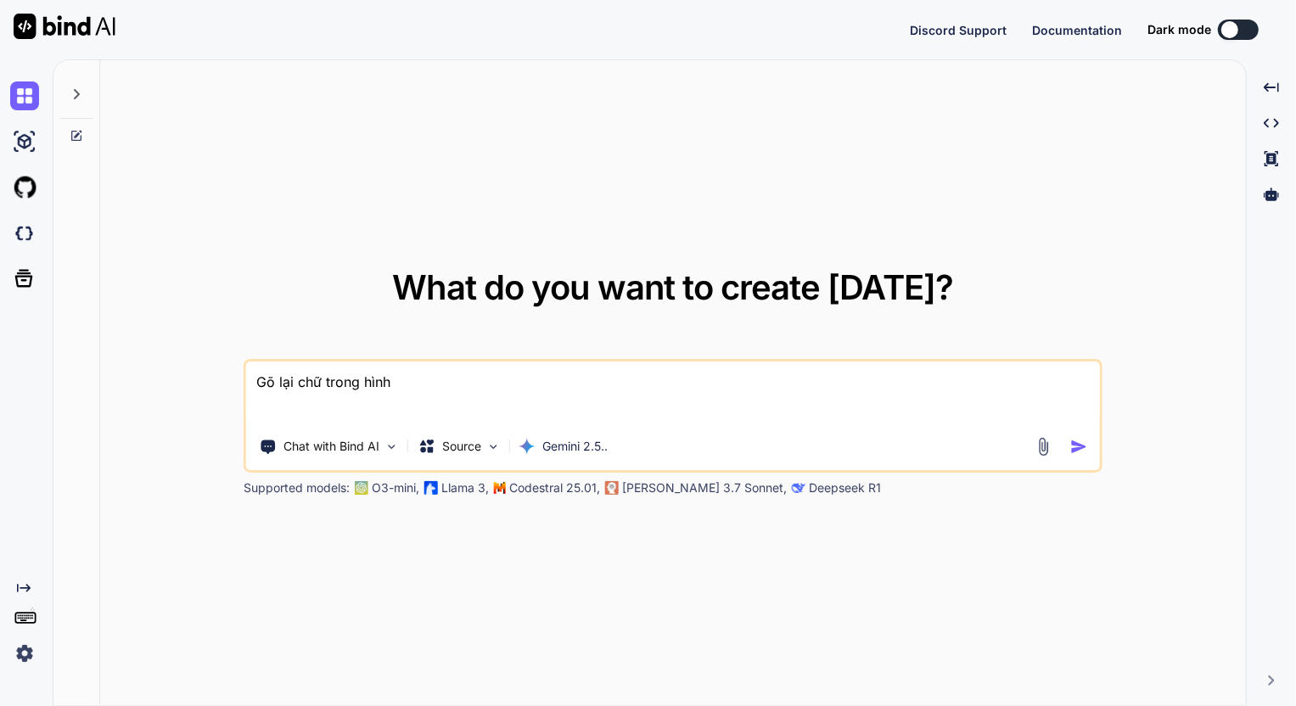
click at [70, 90] on icon at bounding box center [77, 94] width 14 height 14
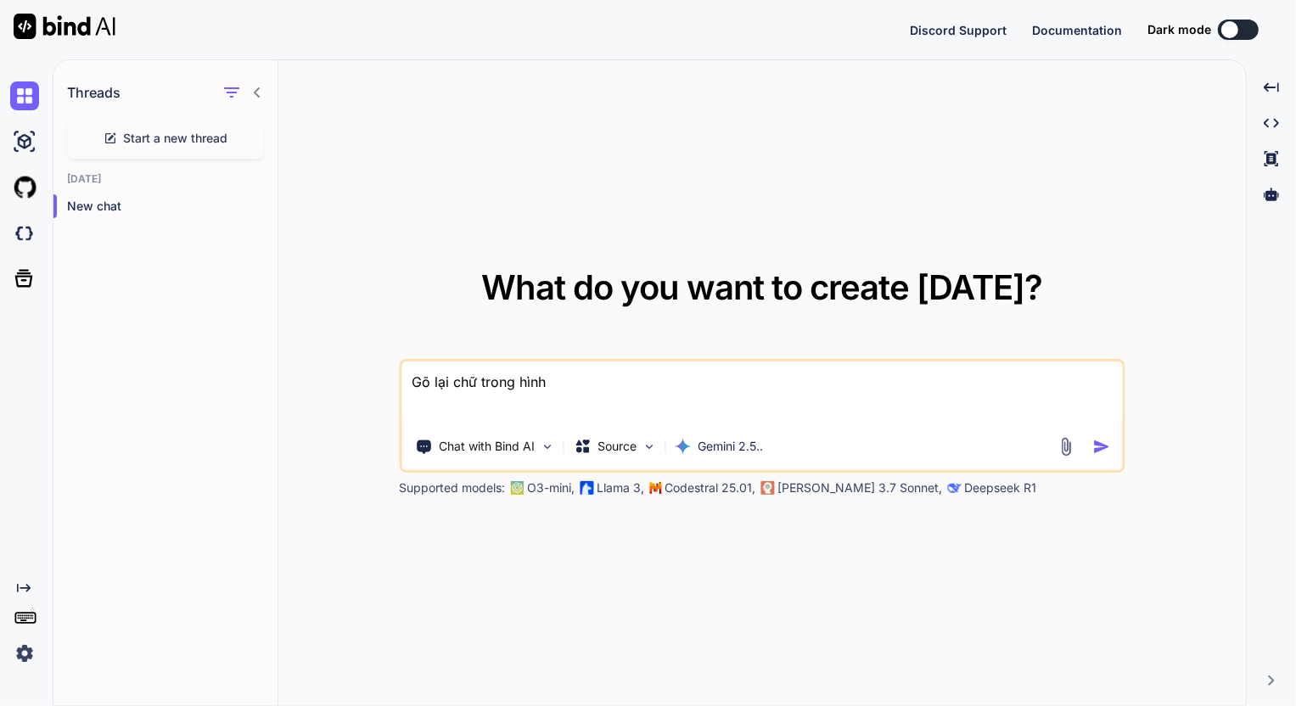
click at [185, 140] on span "Start a new thread" at bounding box center [176, 138] width 104 height 17
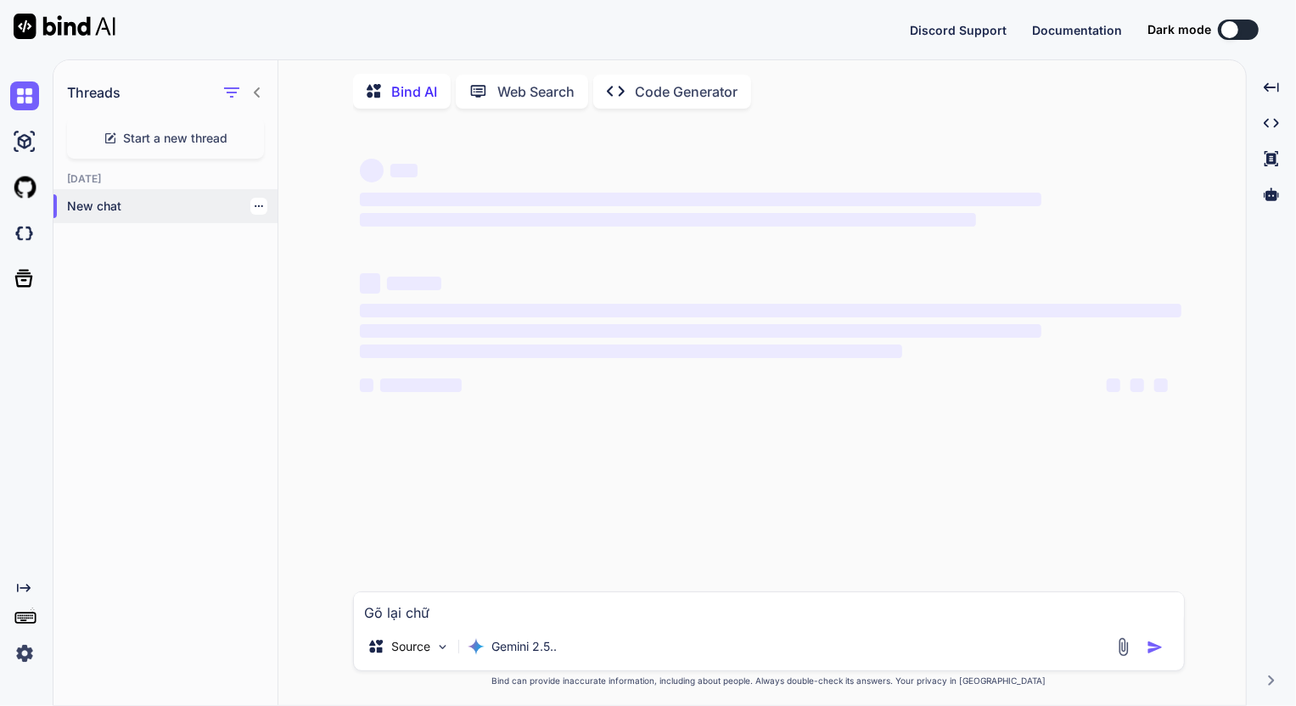
click at [76, 206] on p "New chat" at bounding box center [172, 206] width 210 height 17
click at [80, 25] on img at bounding box center [65, 26] width 102 height 25
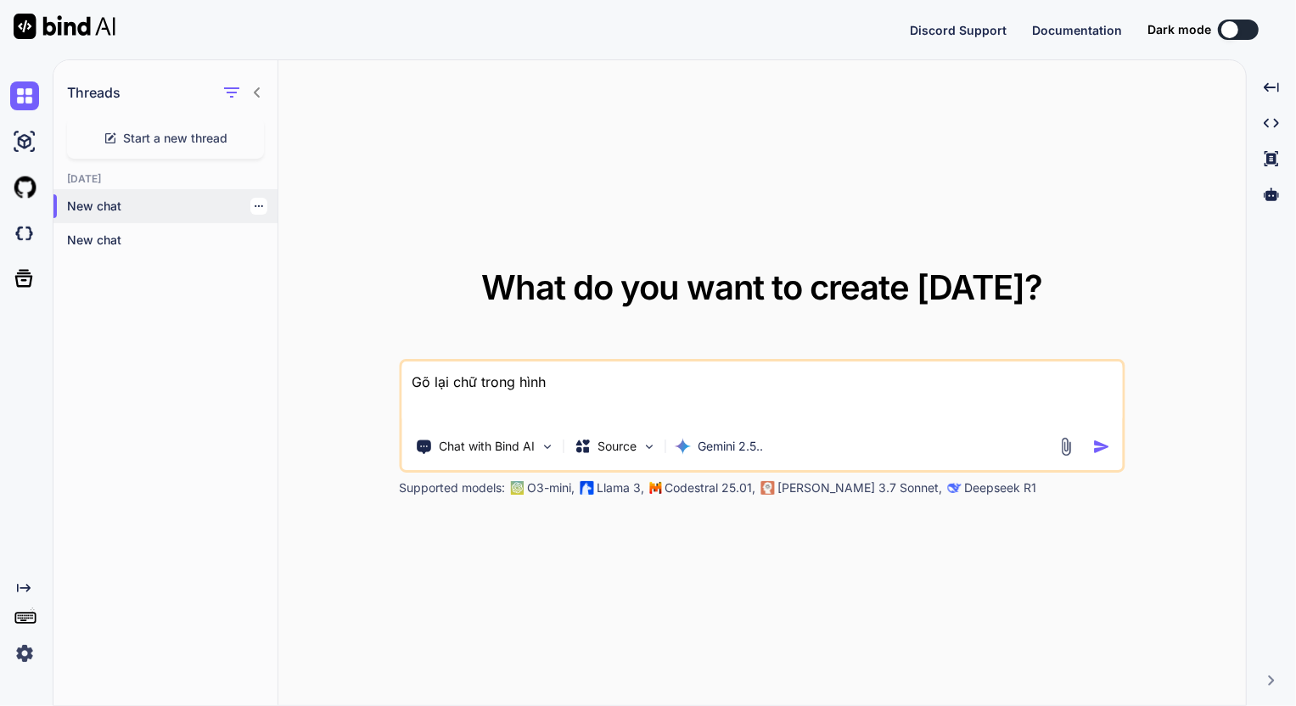
click at [105, 205] on p "New chat" at bounding box center [172, 206] width 210 height 17
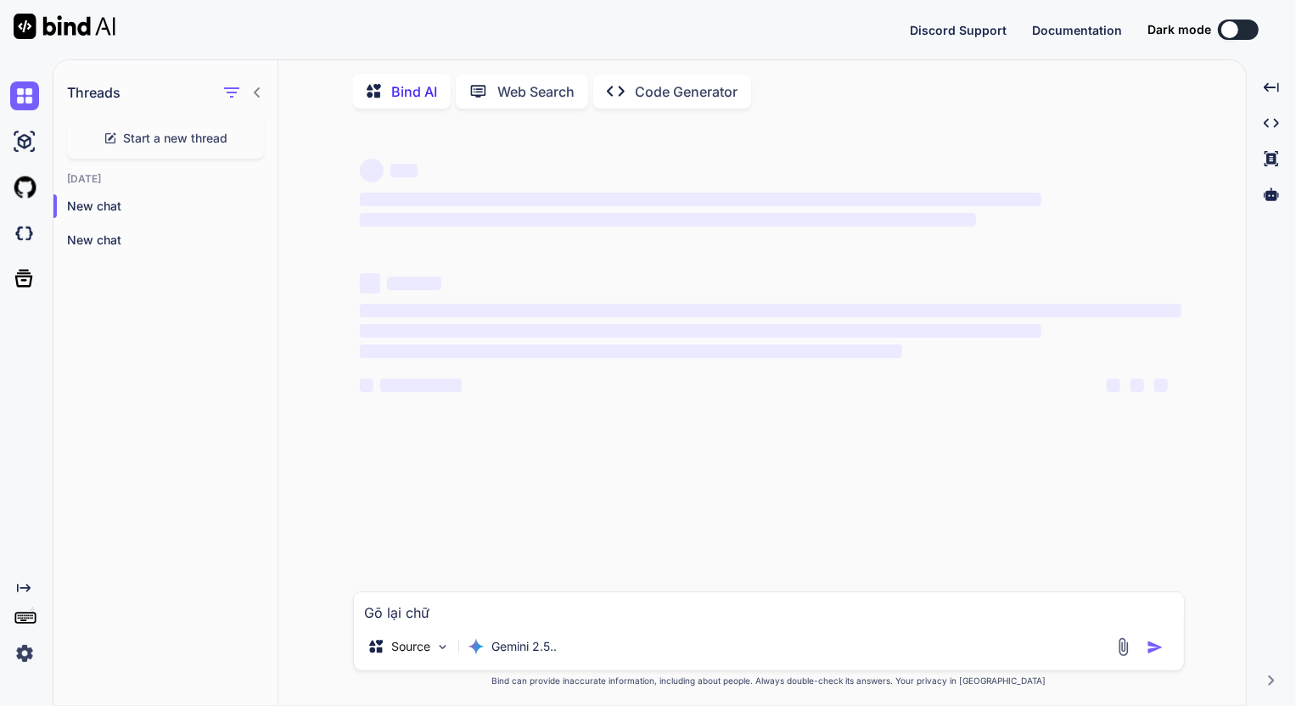
type input "C:\fakepath\screenshot.13.png"
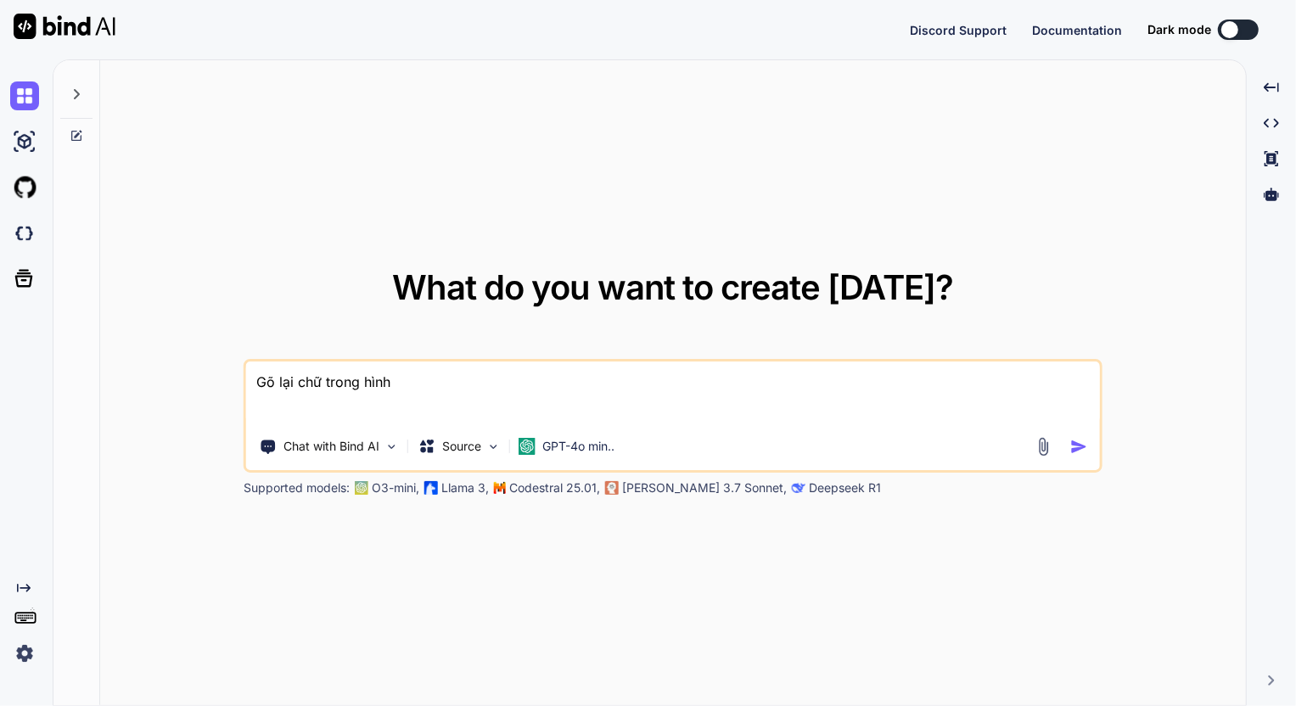
click at [1042, 446] on img at bounding box center [1044, 447] width 20 height 20
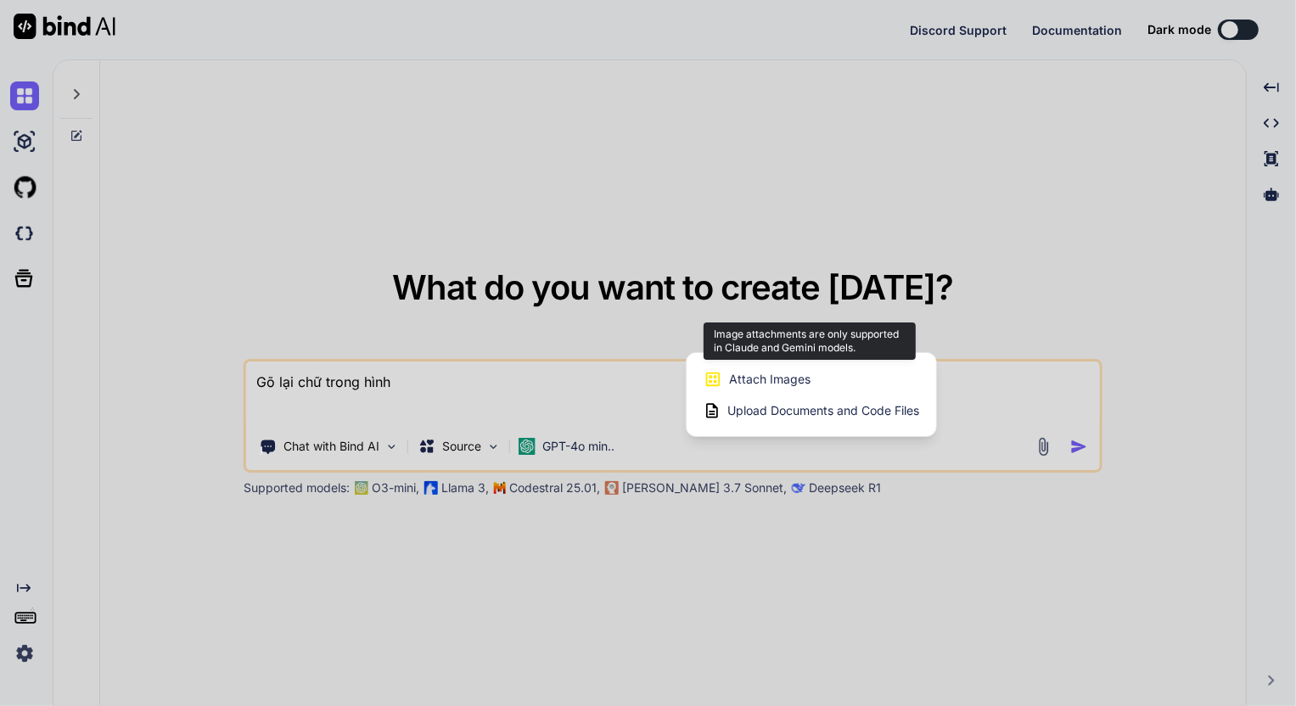
click at [820, 387] on div "Attach Images Image attachments are only supported in Claude and Gemini models." at bounding box center [812, 379] width 216 height 32
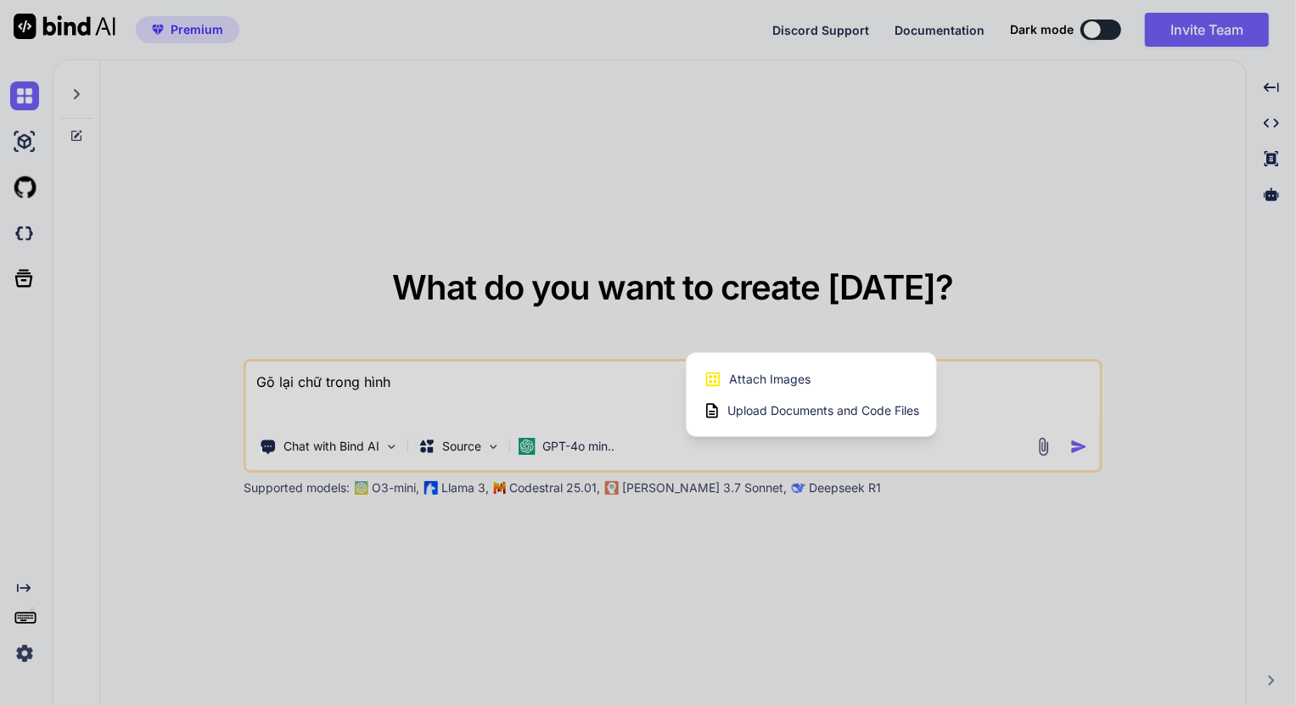
click at [991, 432] on div at bounding box center [648, 353] width 1296 height 706
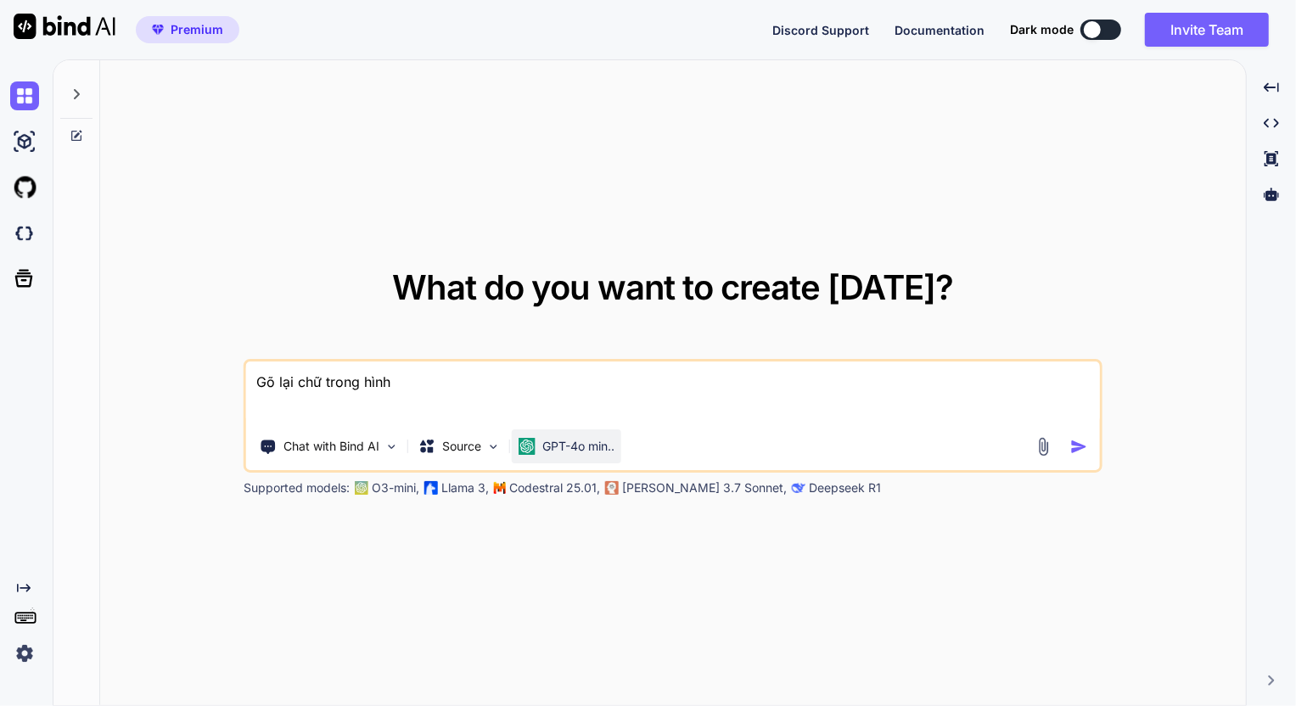
click at [591, 443] on p "GPT-4o min.." at bounding box center [578, 446] width 72 height 17
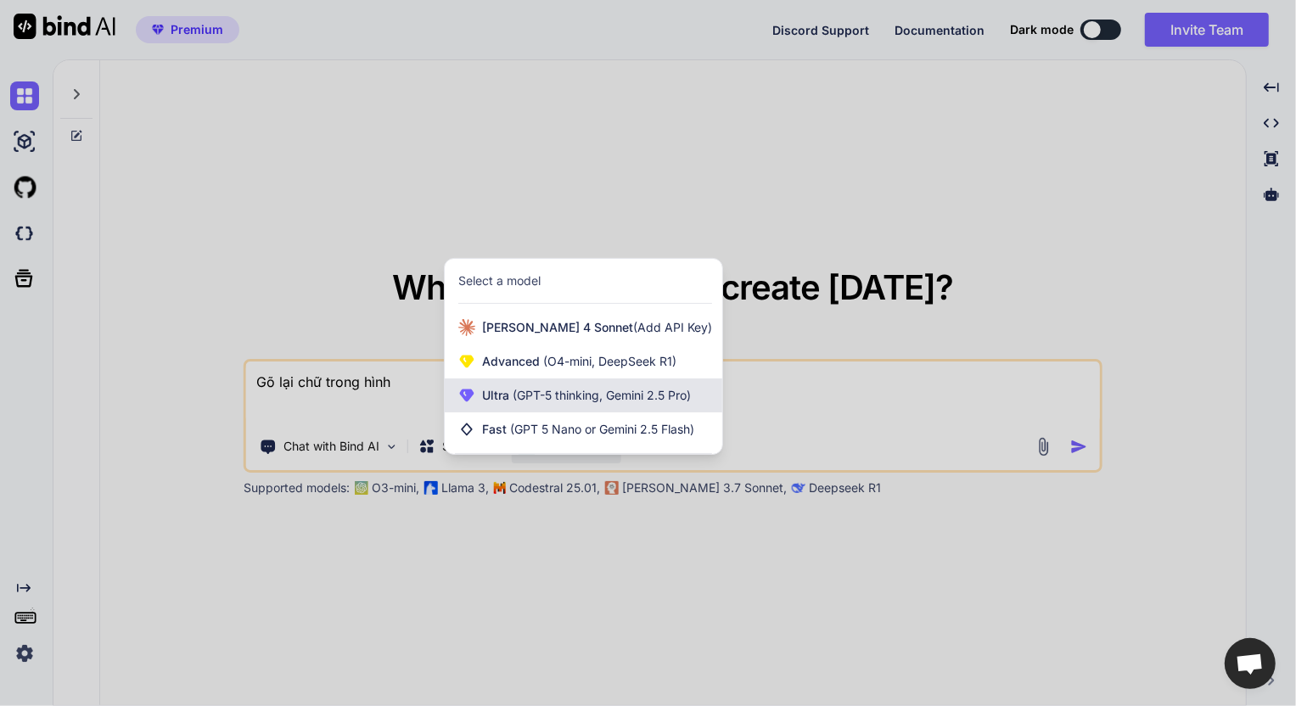
click at [626, 408] on div "Ultra (GPT-5 thinking, Gemini 2.5 Pro)" at bounding box center [584, 396] width 278 height 34
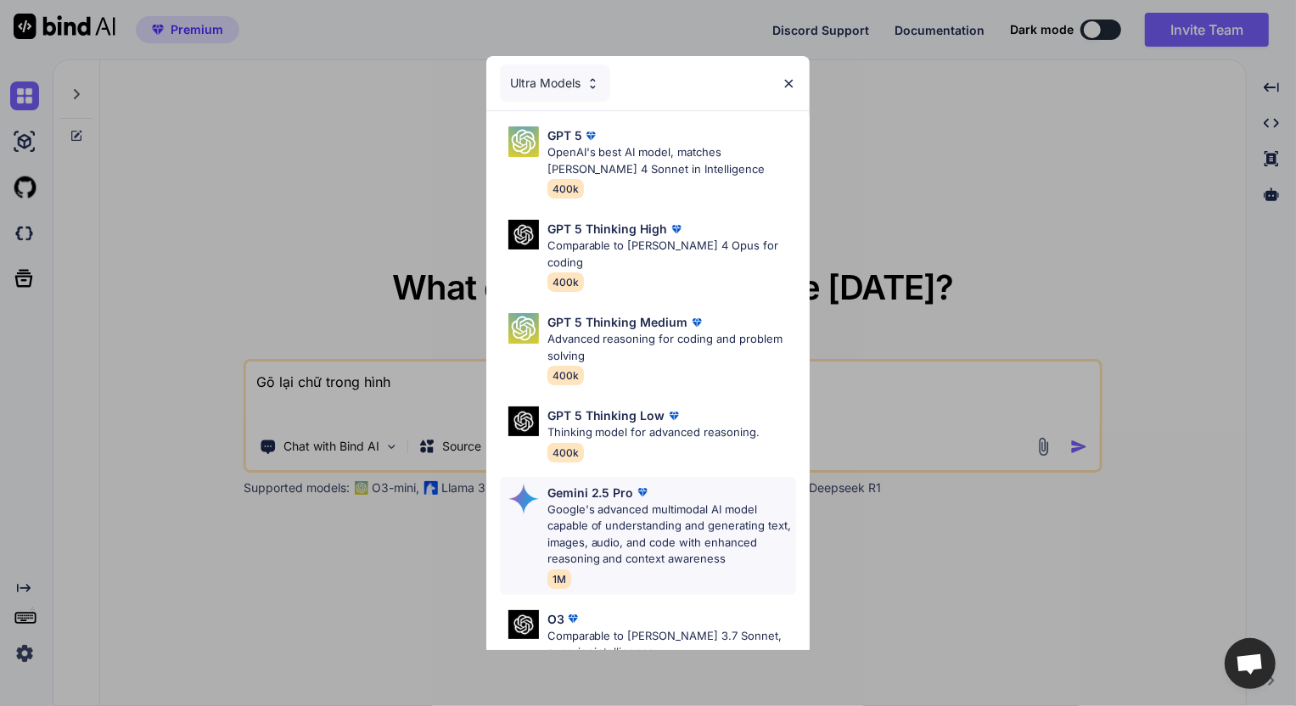
click at [620, 502] on p "Google's advanced multimodal AI model capable of understanding and generating t…" at bounding box center [672, 535] width 250 height 66
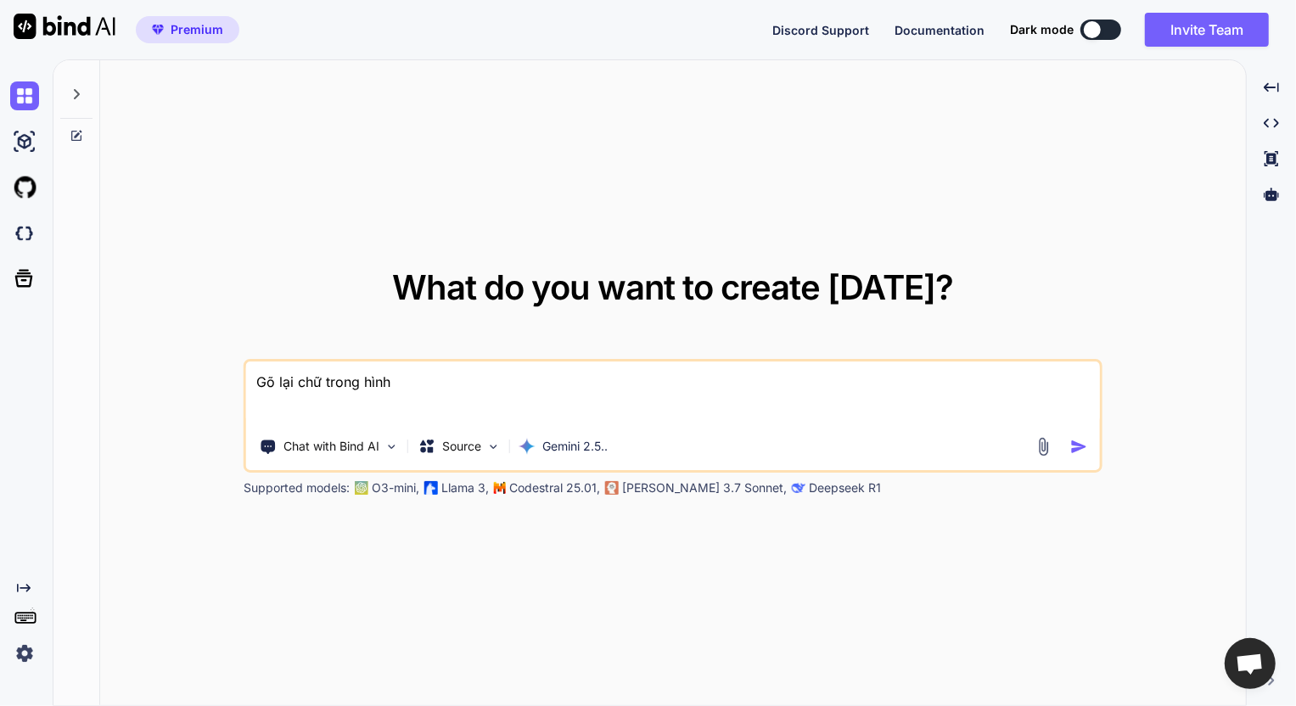
click at [1041, 441] on img at bounding box center [1044, 447] width 20 height 20
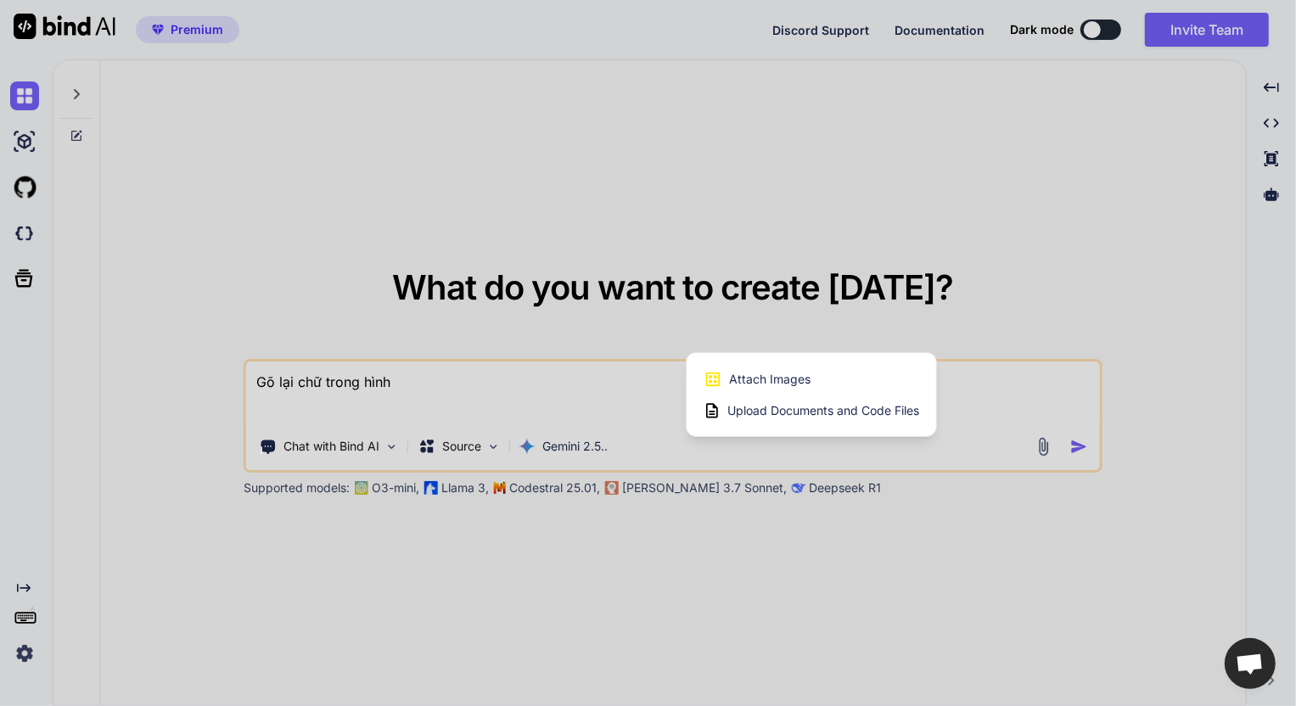
click at [845, 384] on div "Attach Images Image attachments are only supported in Claude and Gemini models." at bounding box center [812, 379] width 216 height 32
type textarea "x"
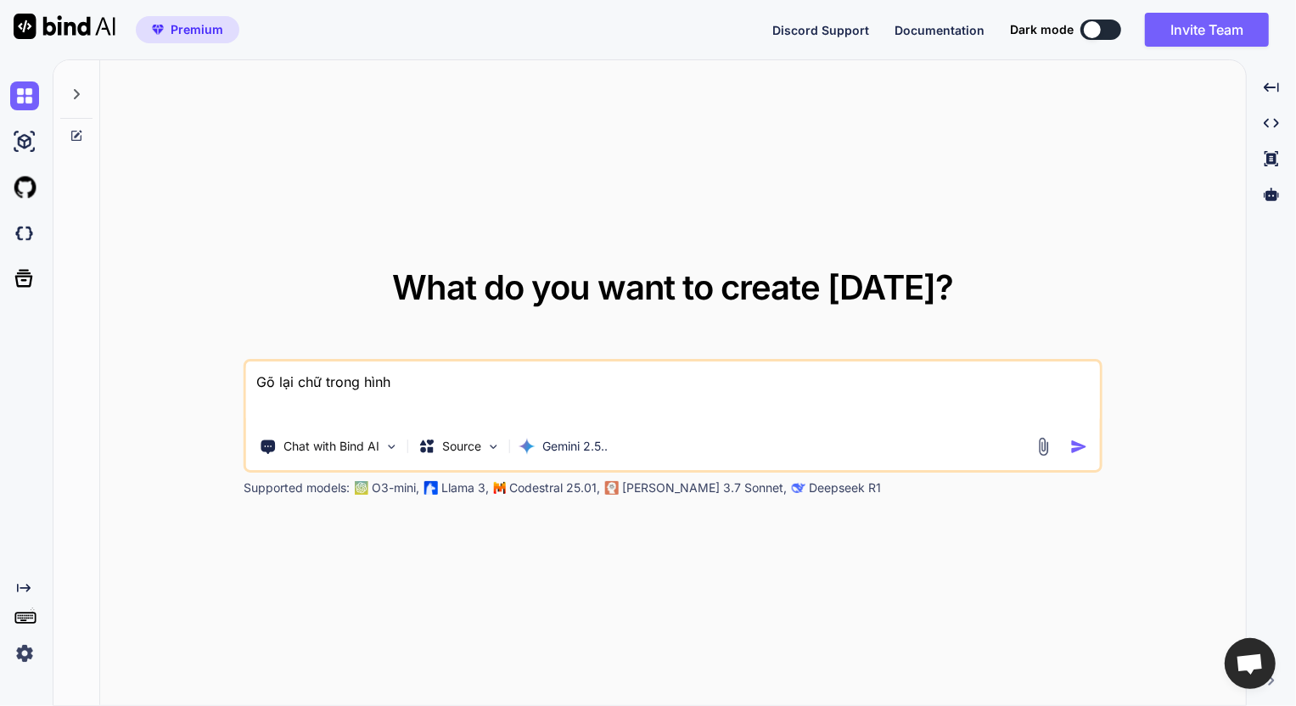
type input "C:\fakepath\screenshot.13.png"
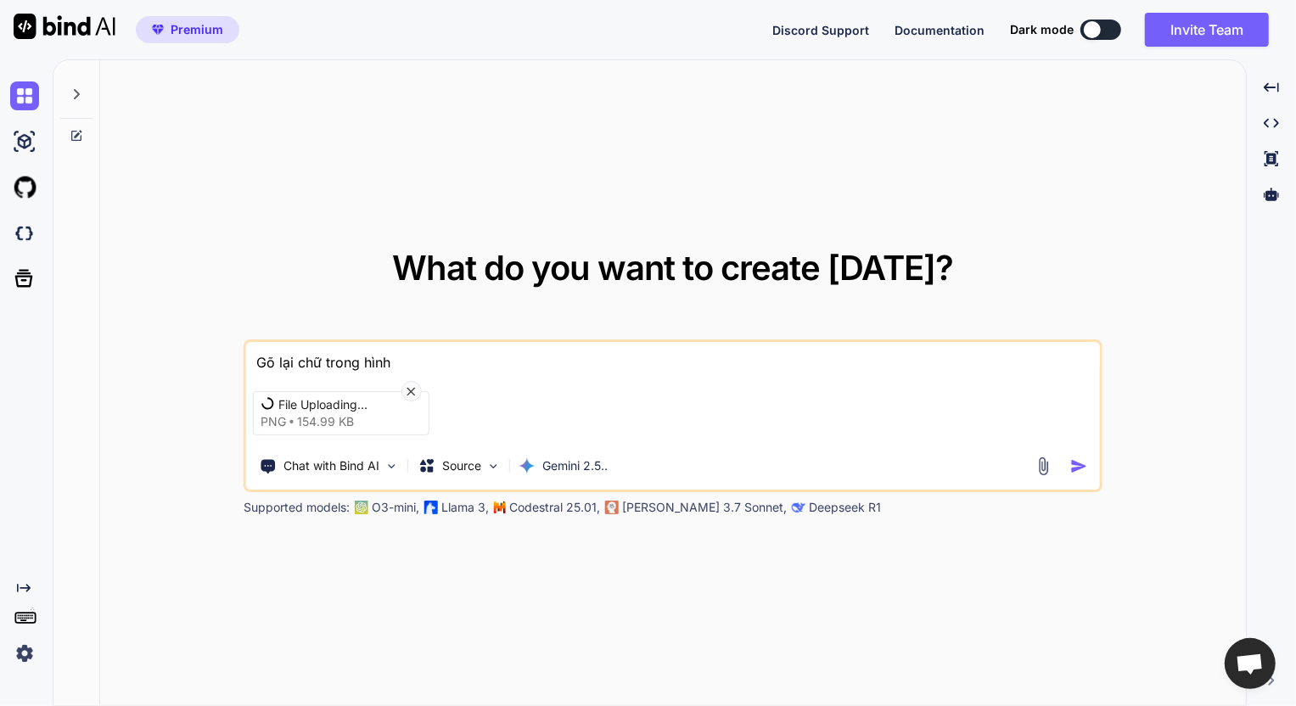
click at [418, 362] on textarea "Gõ lại chữ trong hình" at bounding box center [673, 357] width 854 height 31
click at [923, 378] on div "File Uploading... png 154.99 KB" at bounding box center [673, 413] width 854 height 71
click at [413, 391] on icon at bounding box center [411, 391] width 8 height 8
click at [409, 386] on icon at bounding box center [411, 391] width 14 height 14
